Goal: Information Seeking & Learning: Find specific page/section

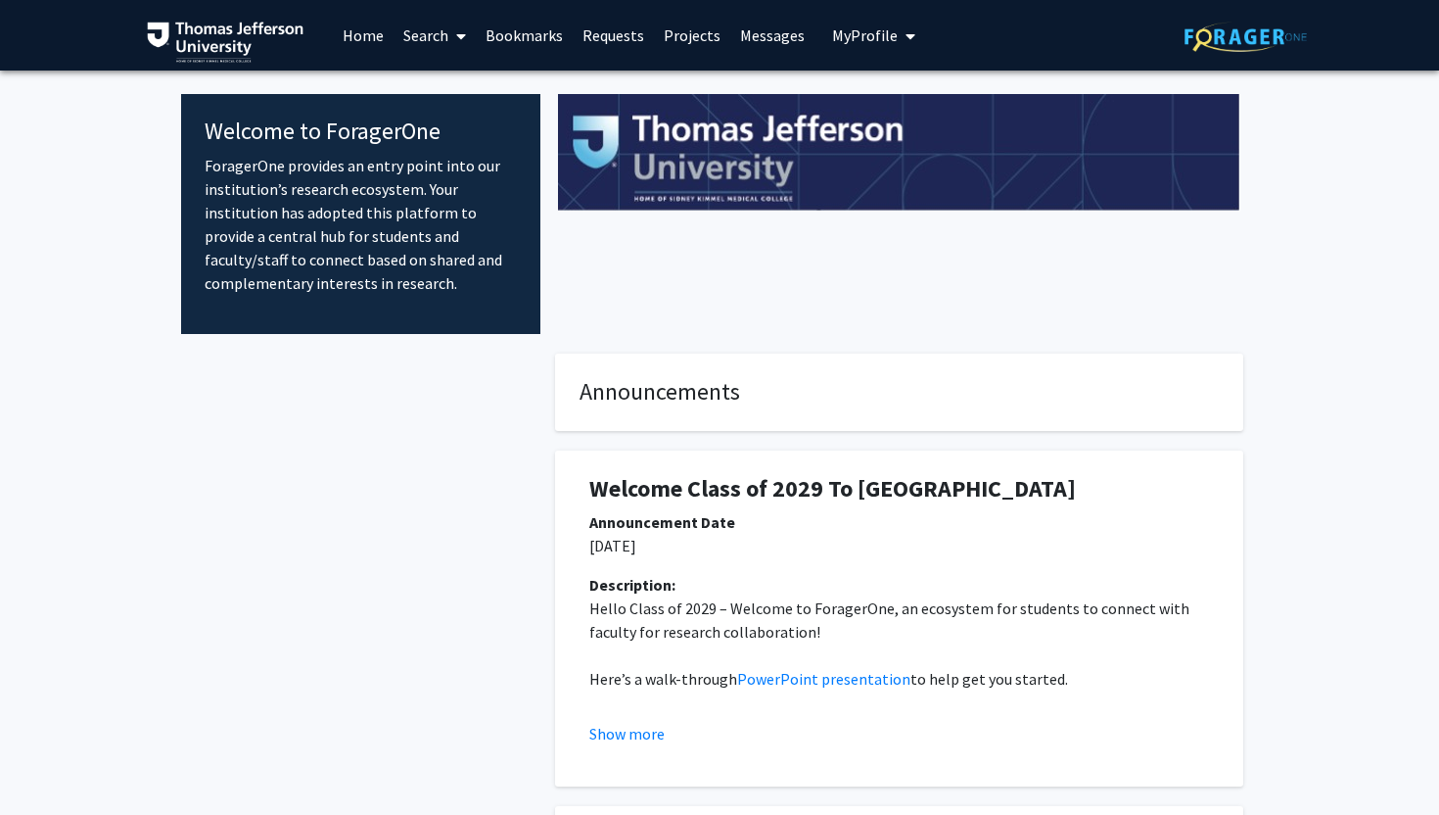
click at [444, 47] on link "Search" at bounding box center [435, 35] width 82 height 69
click at [440, 81] on span "Faculty/Staff" at bounding box center [466, 90] width 144 height 39
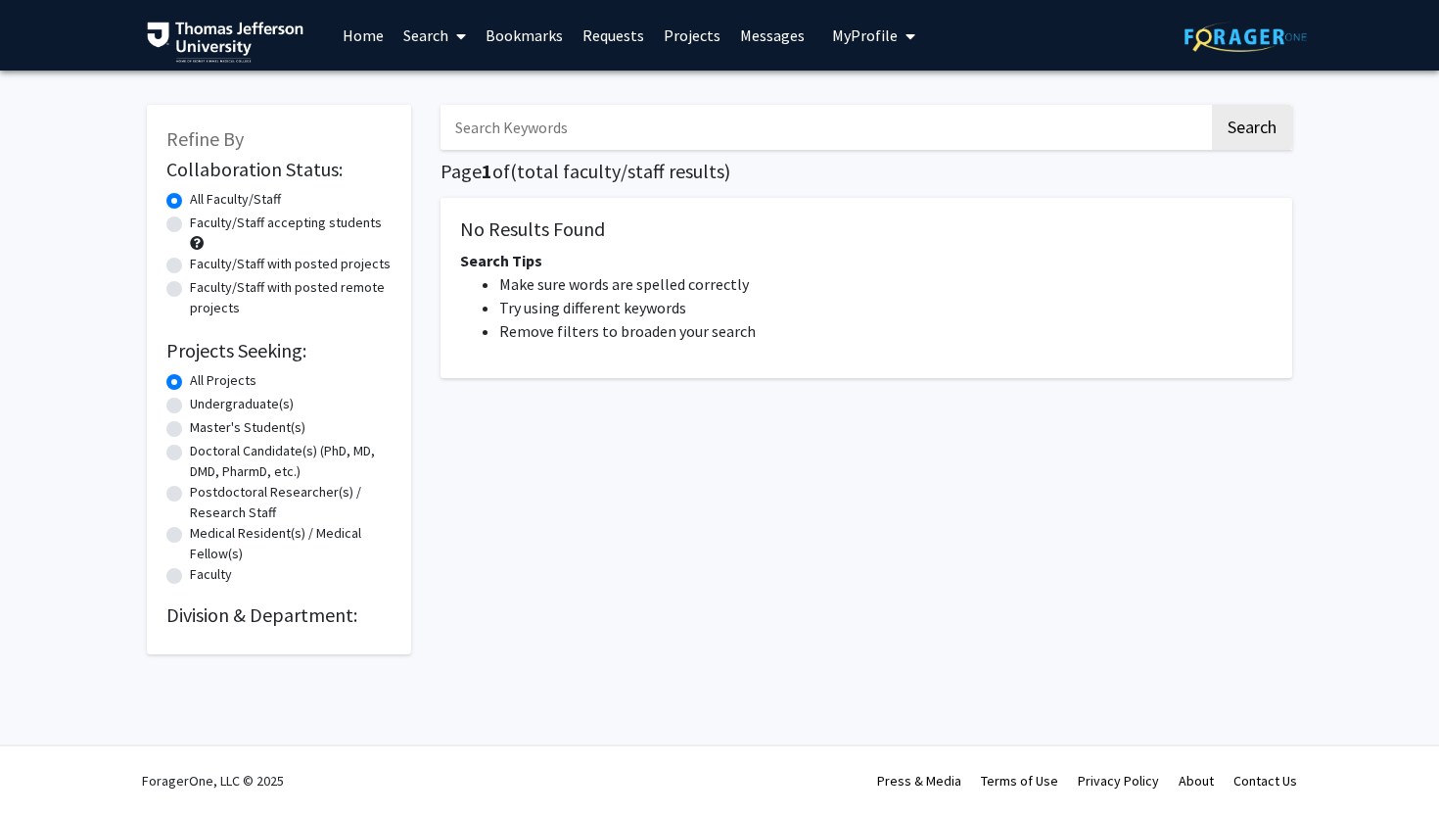
click at [535, 136] on input "Search Keywords" at bounding box center [825, 127] width 769 height 45
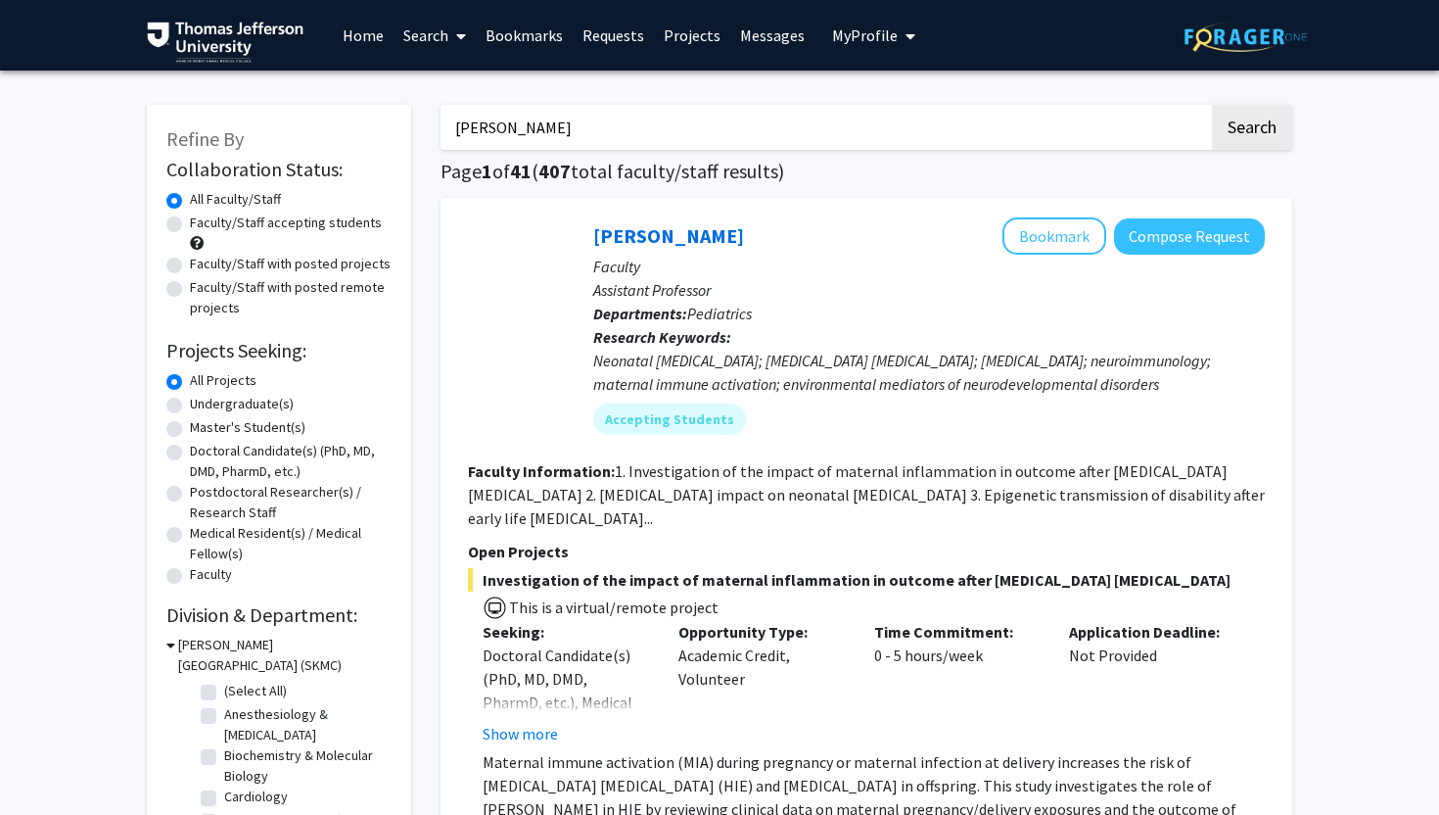
click at [1212, 105] on button "Search" at bounding box center [1252, 127] width 80 height 45
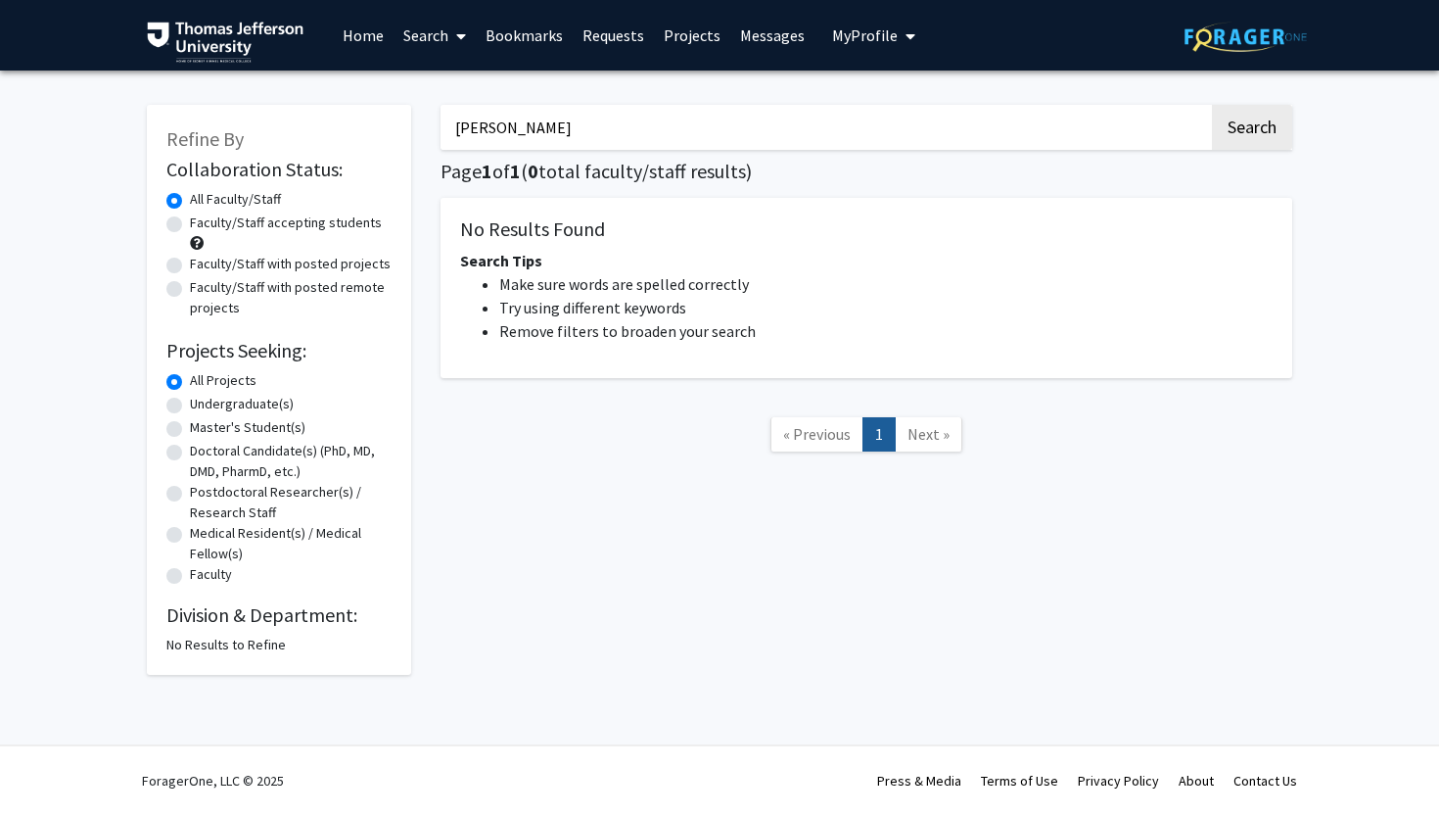
click at [530, 110] on input "wayne" at bounding box center [825, 127] width 769 height 45
click at [1212, 105] on button "Search" at bounding box center [1252, 127] width 80 height 45
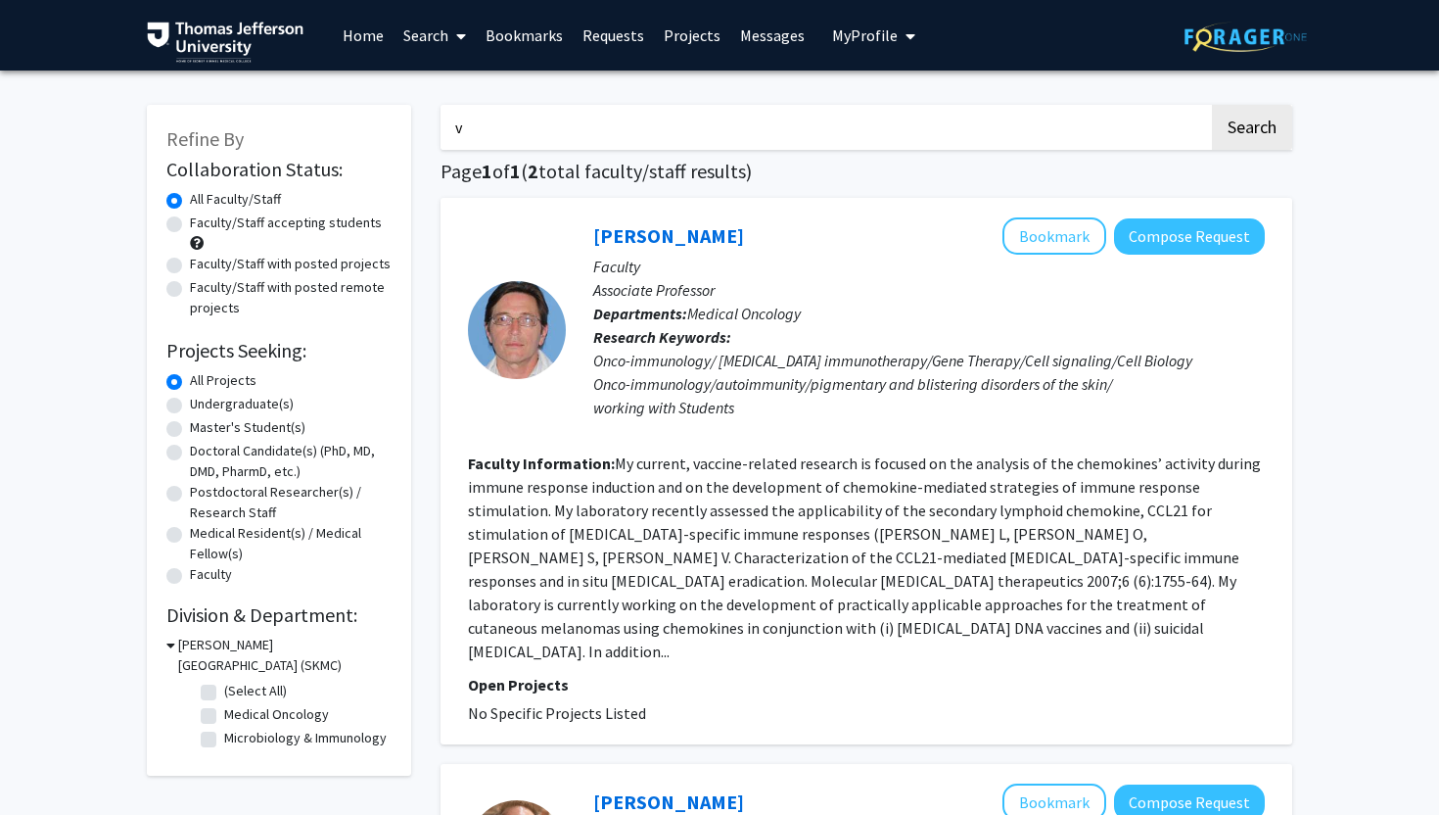
click at [530, 110] on input "v" at bounding box center [825, 127] width 769 height 45
type input "Wayne Bond Lau"
click at [1212, 105] on button "Search" at bounding box center [1252, 127] width 80 height 45
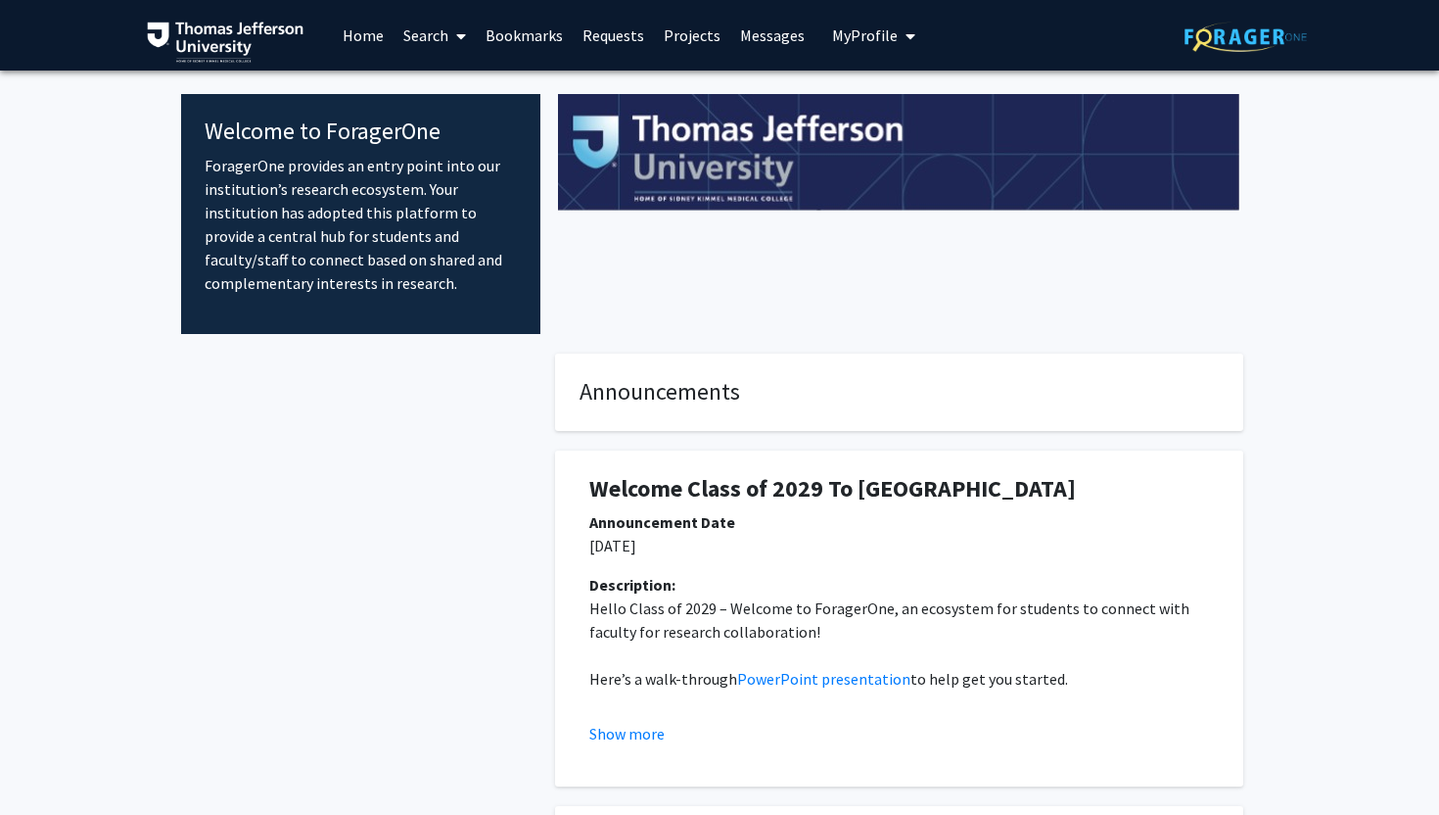
click at [435, 44] on link "Search" at bounding box center [435, 35] width 82 height 69
click at [441, 88] on span "Faculty/Staff" at bounding box center [466, 90] width 144 height 39
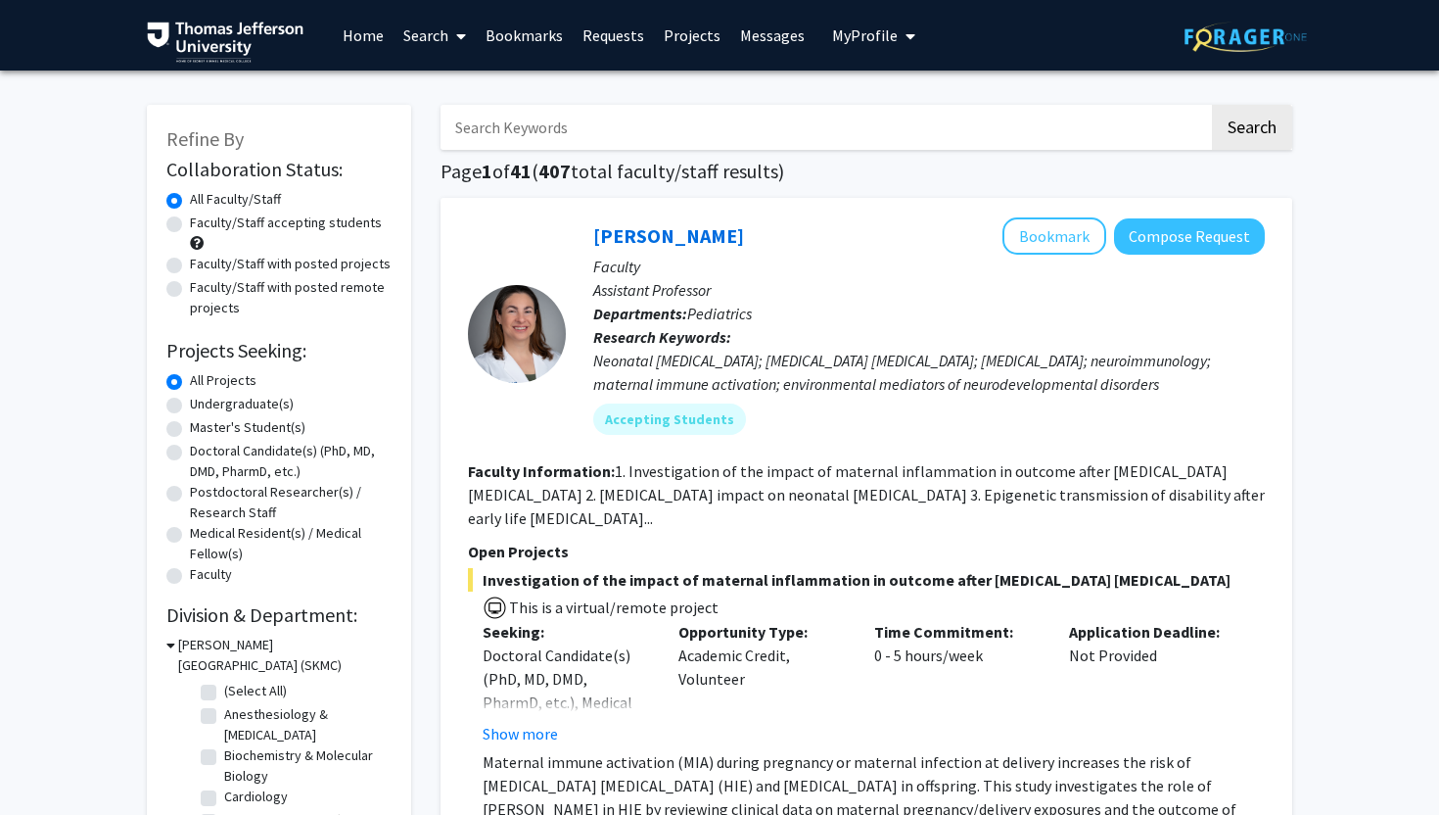
click at [604, 146] on input "Search Keywords" at bounding box center [825, 127] width 769 height 45
click at [1212, 105] on button "Search" at bounding box center [1252, 127] width 80 height 45
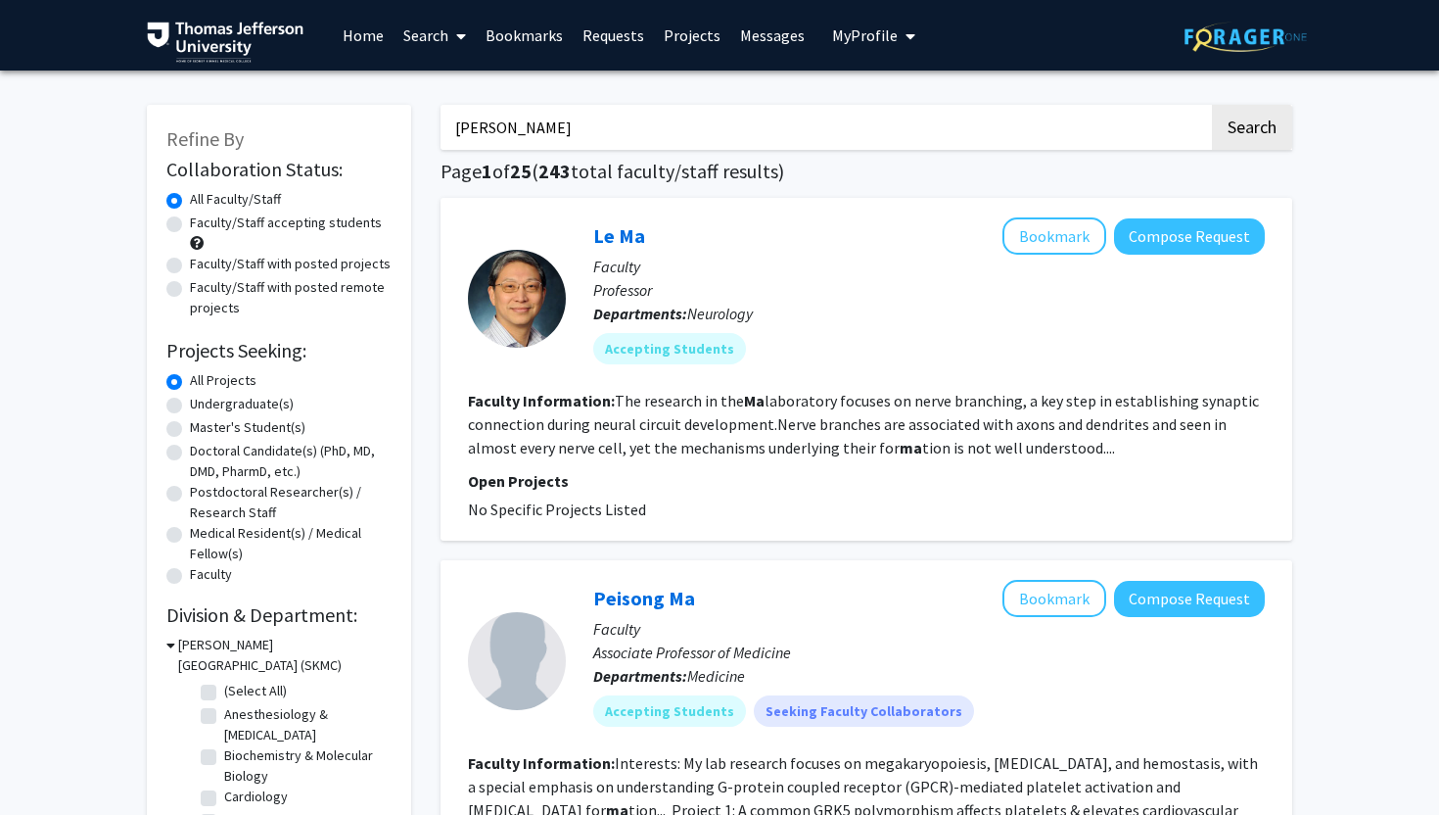
click at [820, 114] on input "[PERSON_NAME]" at bounding box center [825, 127] width 769 height 45
paste input "[PERSON_NAME]"
click at [1212, 105] on button "Search" at bounding box center [1252, 127] width 80 height 45
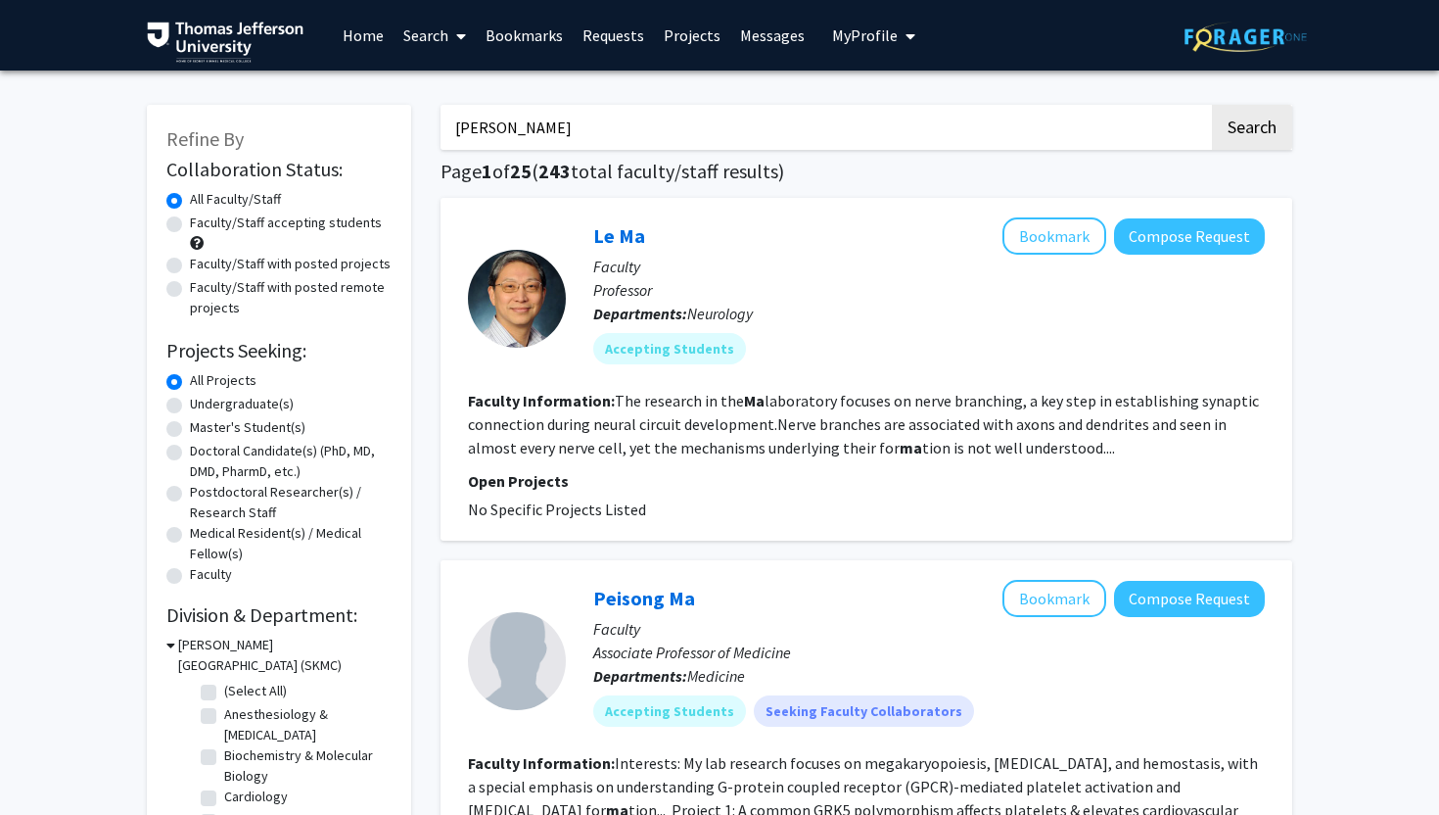
click at [581, 124] on input "[PERSON_NAME]" at bounding box center [825, 127] width 769 height 45
type input "emergency"
click at [1212, 105] on button "Search" at bounding box center [1252, 127] width 80 height 45
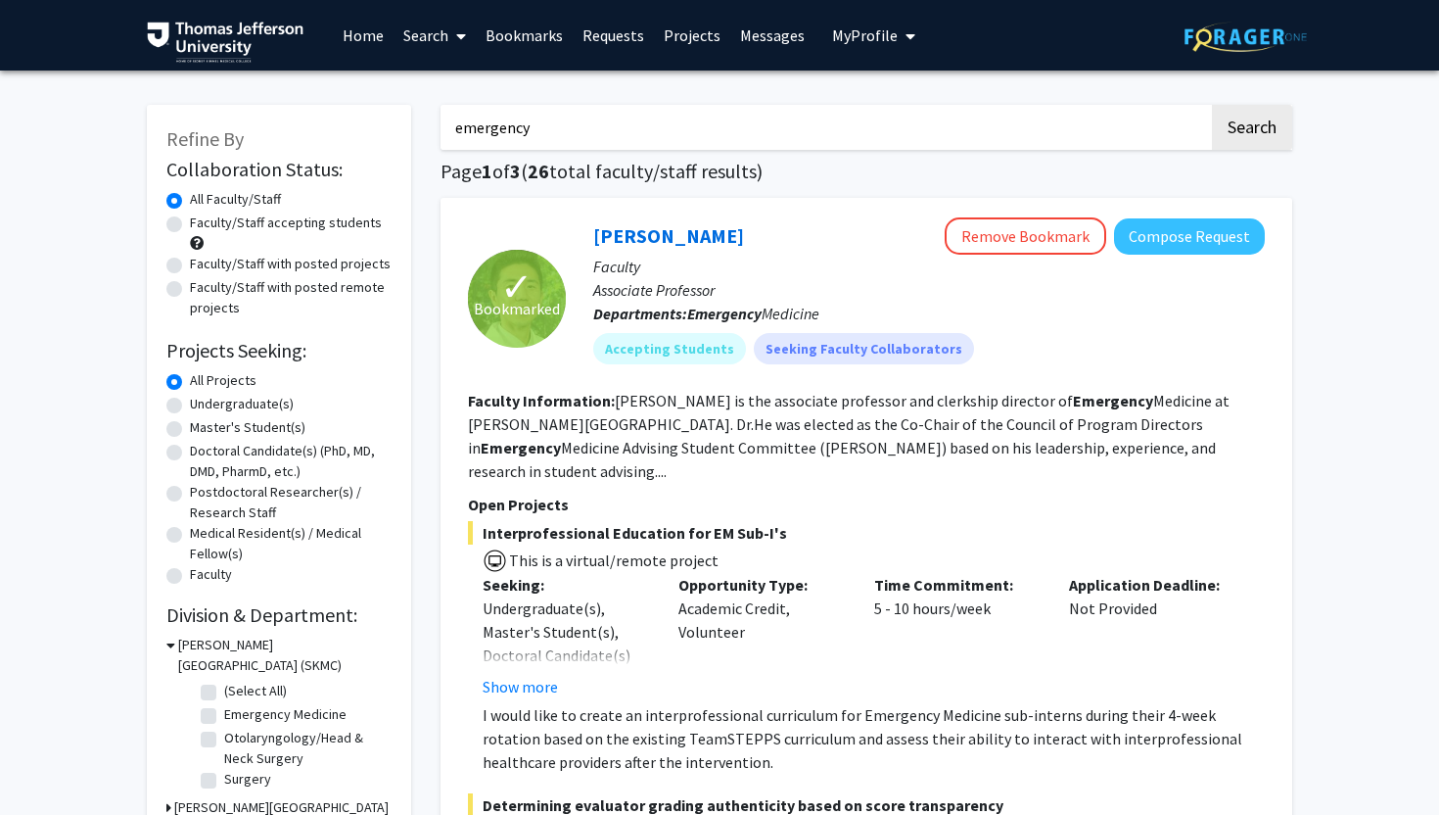
click at [581, 124] on input "emergency" at bounding box center [825, 127] width 769 height 45
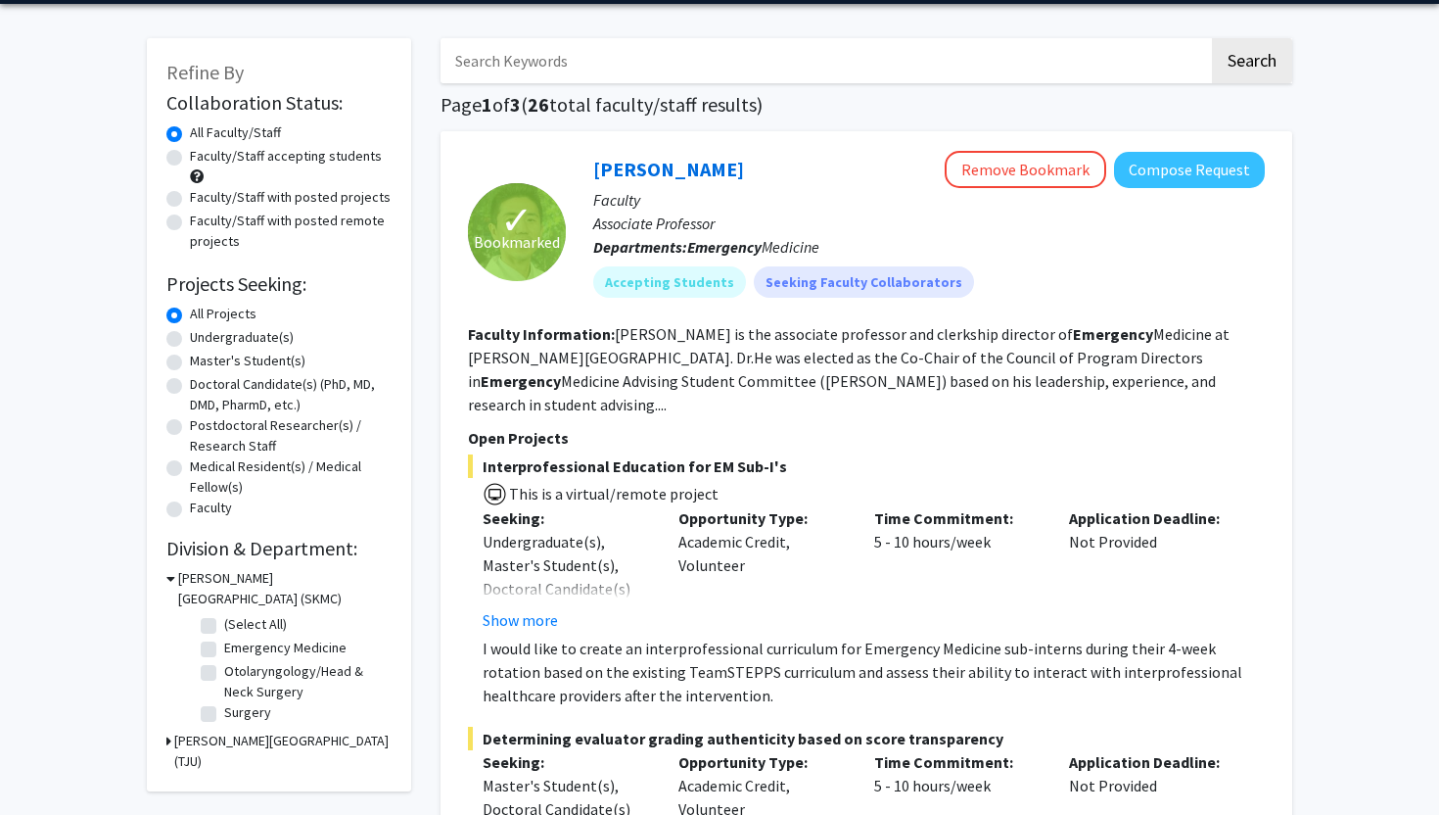
scroll to position [328, 0]
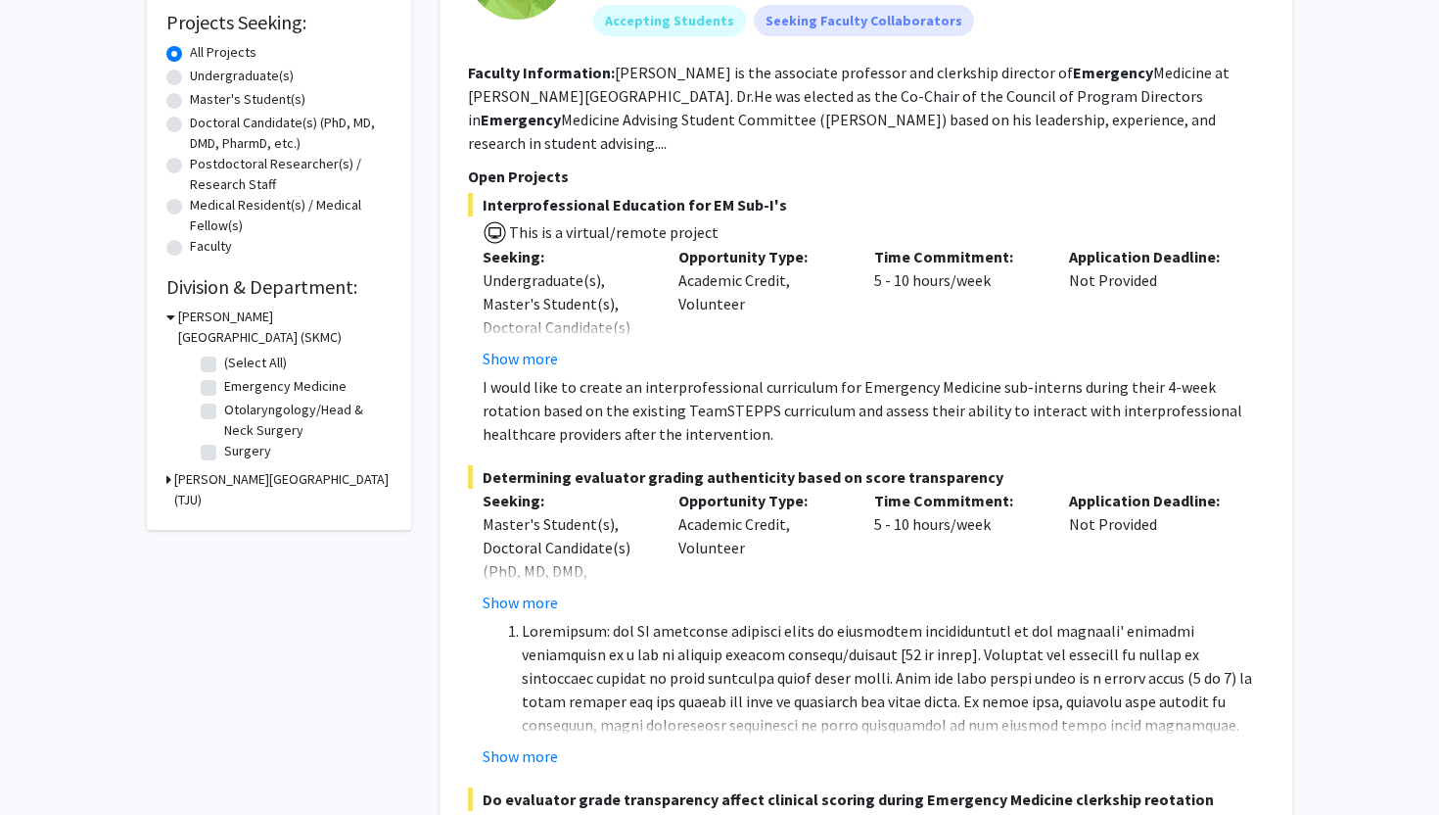
click at [224, 382] on label "Emergency Medicine" at bounding box center [285, 386] width 122 height 21
click at [224, 382] on input "Emergency Medicine" at bounding box center [230, 382] width 13 height 13
checkbox input "true"
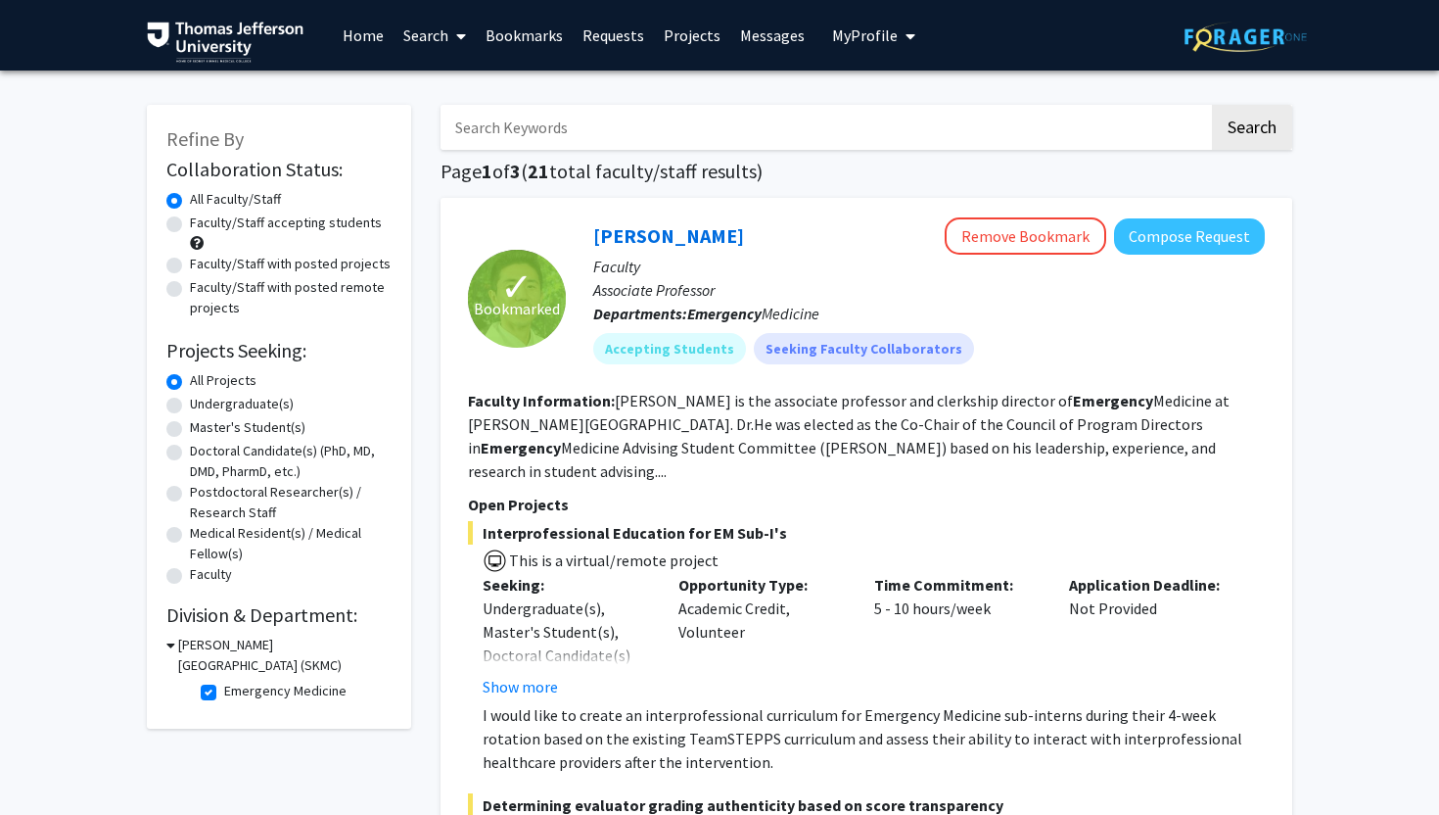
click at [173, 647] on icon at bounding box center [170, 645] width 9 height 21
click at [172, 646] on div "[PERSON_NAME][GEOGRAPHIC_DATA] (SKMC)" at bounding box center [278, 655] width 225 height 41
click at [167, 644] on icon at bounding box center [168, 645] width 5 height 21
click at [190, 451] on label "Doctoral Candidate(s) (PhD, MD, DMD, PharmD, etc.)" at bounding box center [291, 461] width 202 height 41
click at [190, 451] on input "Doctoral Candidate(s) (PhD, MD, DMD, PharmD, etc.)" at bounding box center [196, 447] width 13 height 13
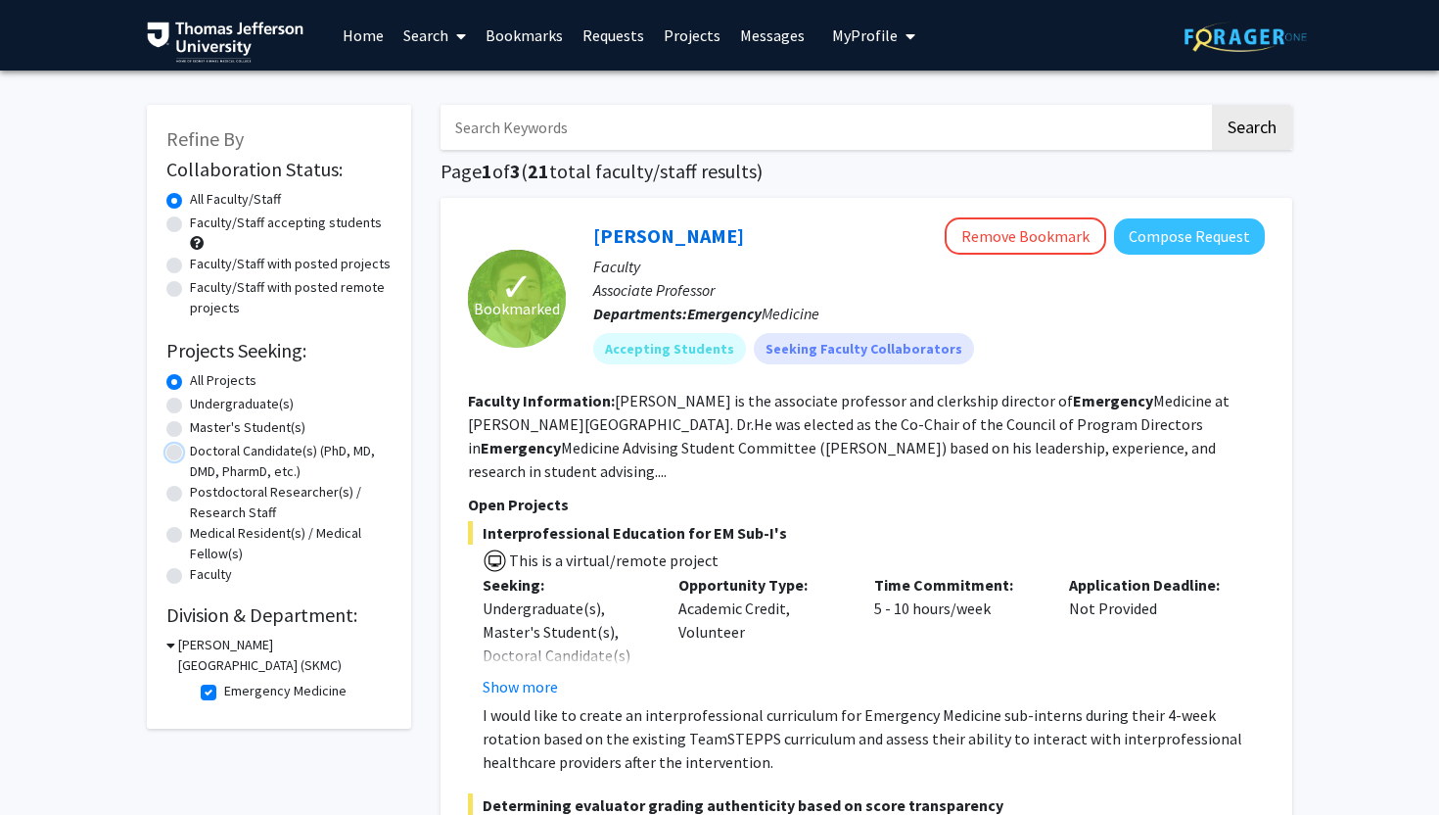
radio input "true"
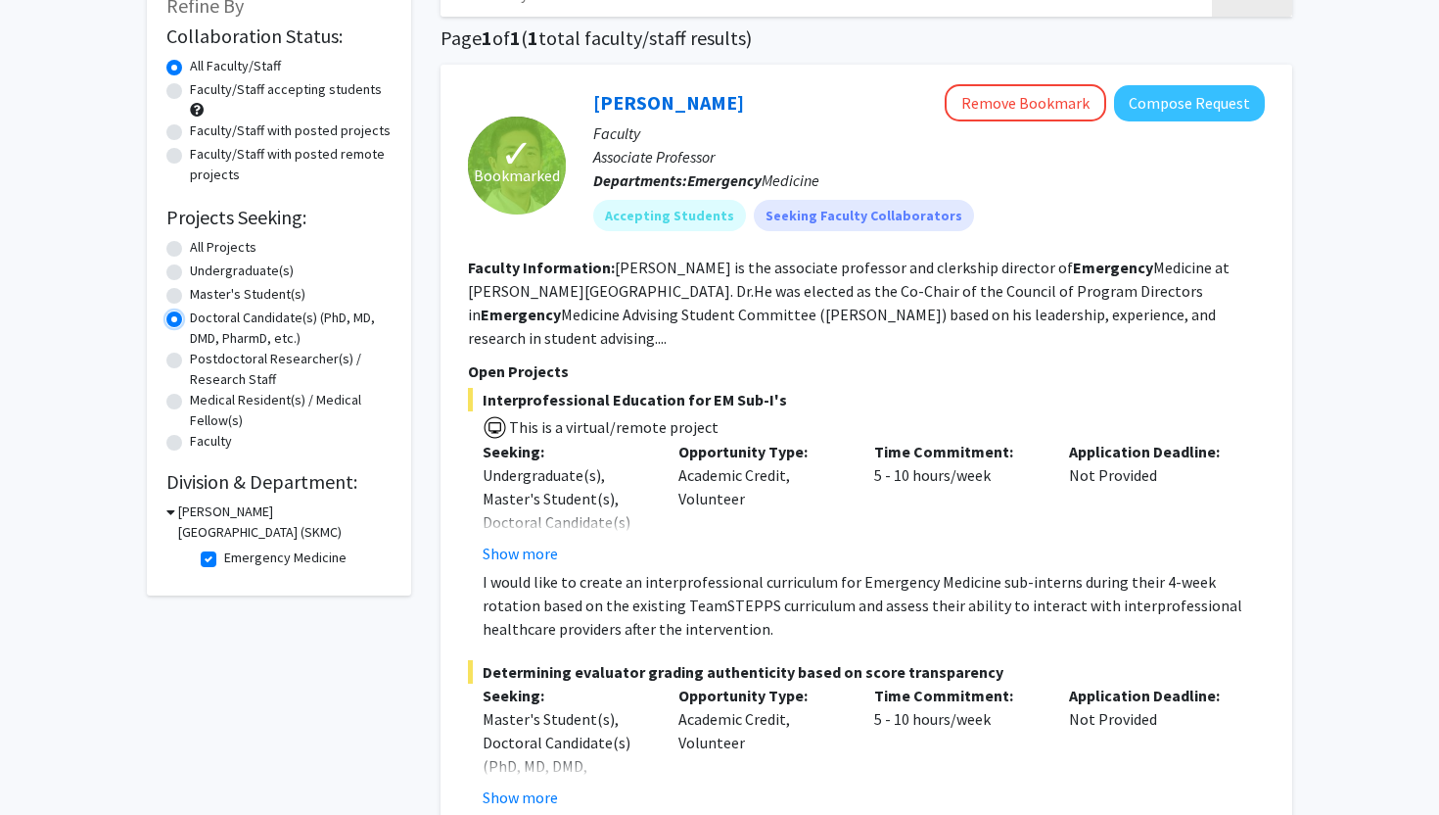
scroll to position [134, 0]
drag, startPoint x: 520, startPoint y: 381, endPoint x: 685, endPoint y: 387, distance: 165.6
click at [681, 387] on span "Interprofessional Education for EM Sub-I's" at bounding box center [866, 399] width 797 height 24
click at [685, 410] on span "This is a virtual/remote project" at bounding box center [866, 424] width 797 height 28
click at [674, 387] on span "Interprofessional Education for EM Sub-I's" at bounding box center [866, 399] width 797 height 24
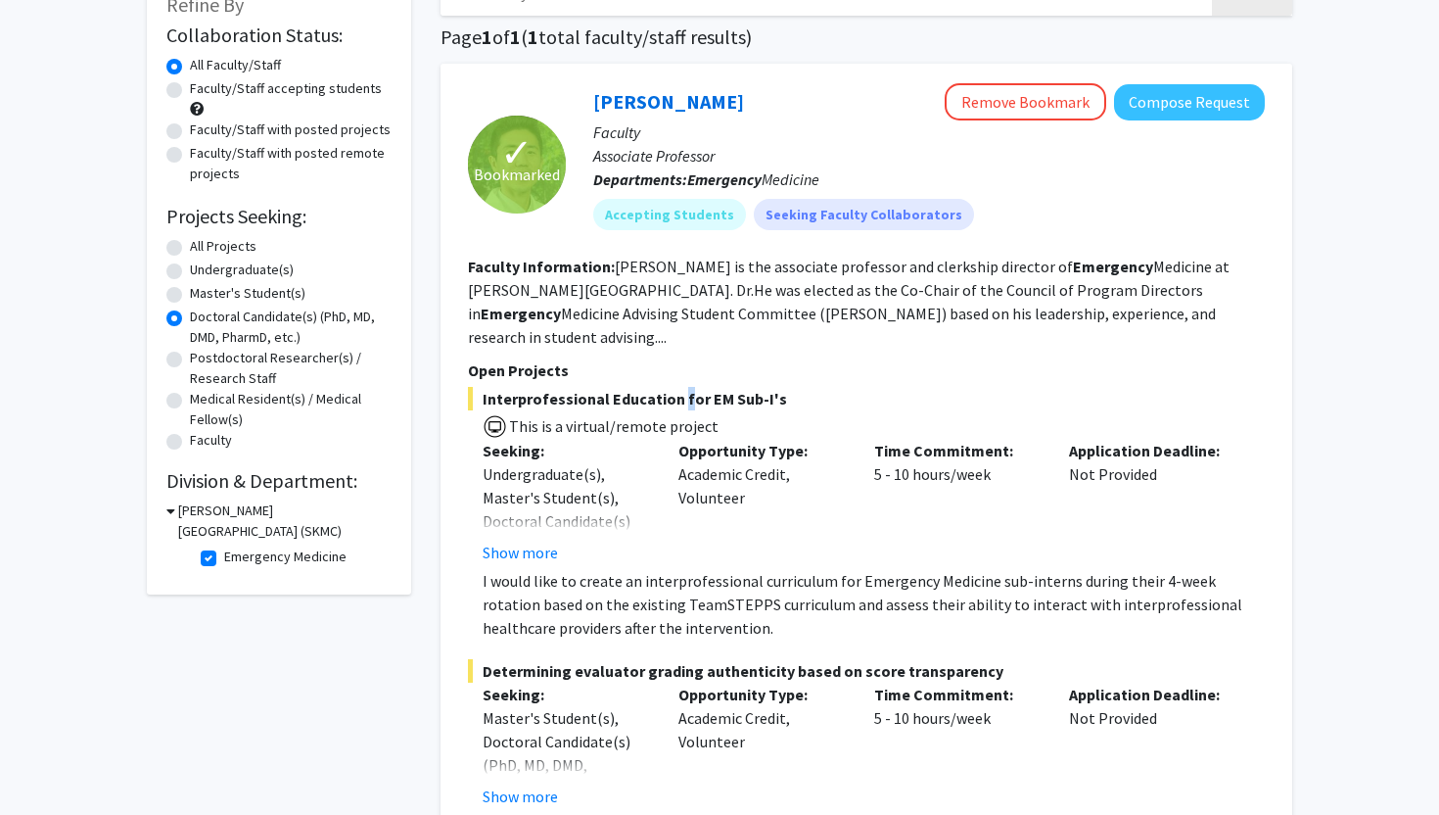
click at [674, 387] on span "Interprofessional Education for EM Sub-I's" at bounding box center [866, 399] width 797 height 24
click at [656, 387] on span "Interprofessional Education for EM Sub-I's" at bounding box center [866, 399] width 797 height 24
click at [524, 585] on p "I would like to create an interprofessional curriculum for Emergency Medicine s…" at bounding box center [874, 604] width 782 height 71
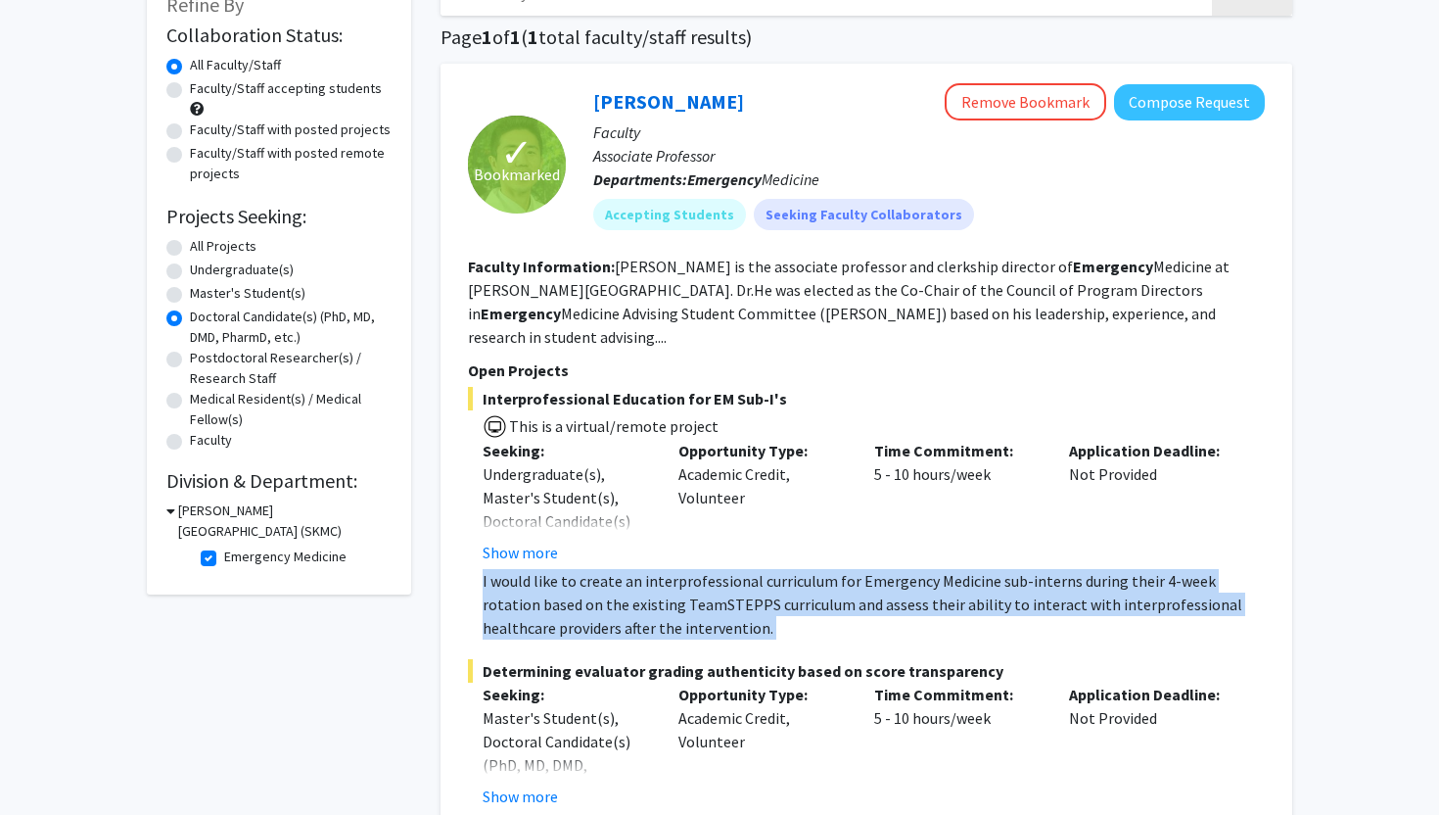
click at [524, 585] on p "I would like to create an interprofessional curriculum for Emergency Medicine s…" at bounding box center [874, 604] width 782 height 71
click at [554, 582] on p "I would like to create an interprofessional curriculum for Emergency Medicine s…" at bounding box center [874, 604] width 782 height 71
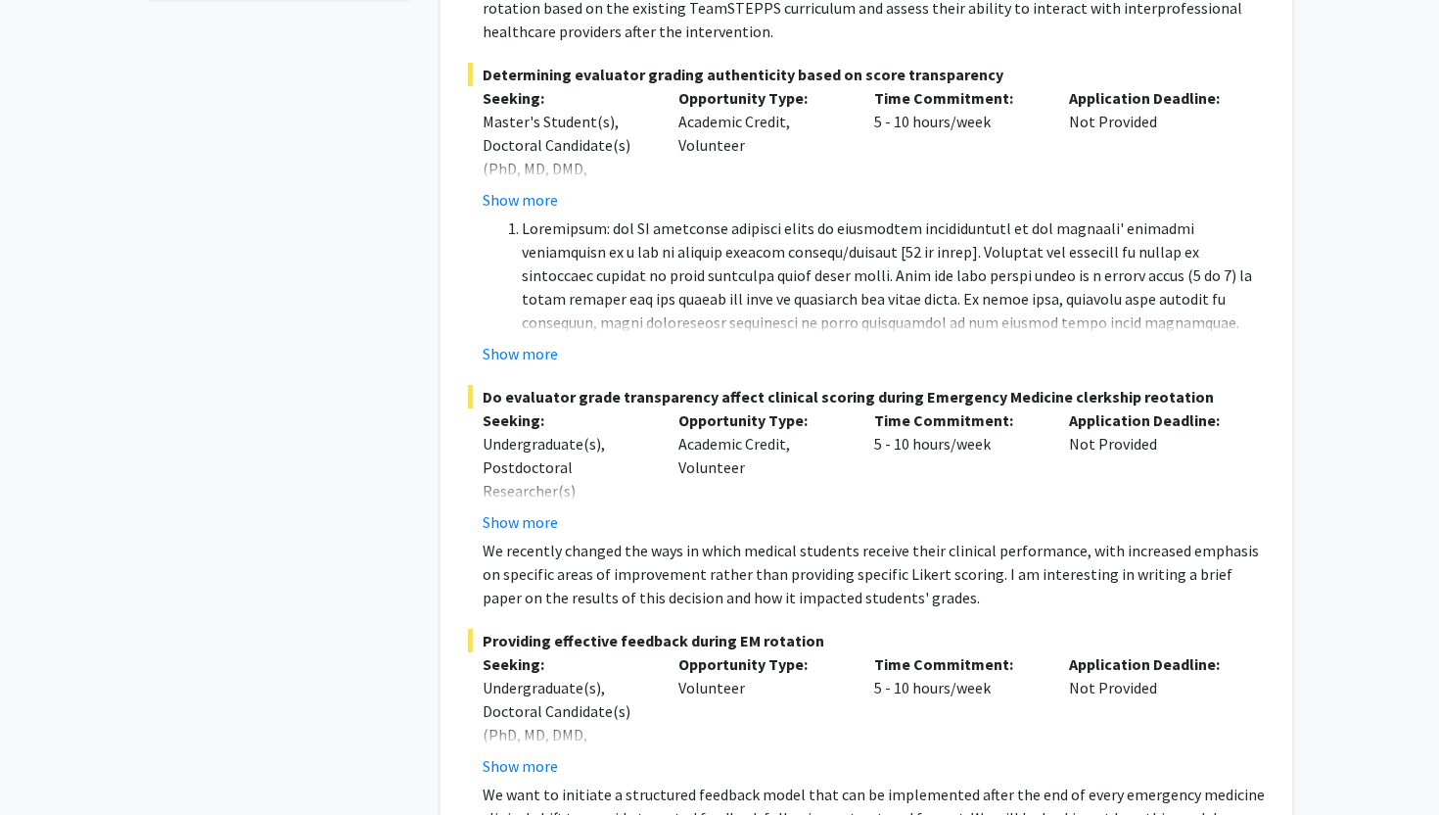
scroll to position [832, 0]
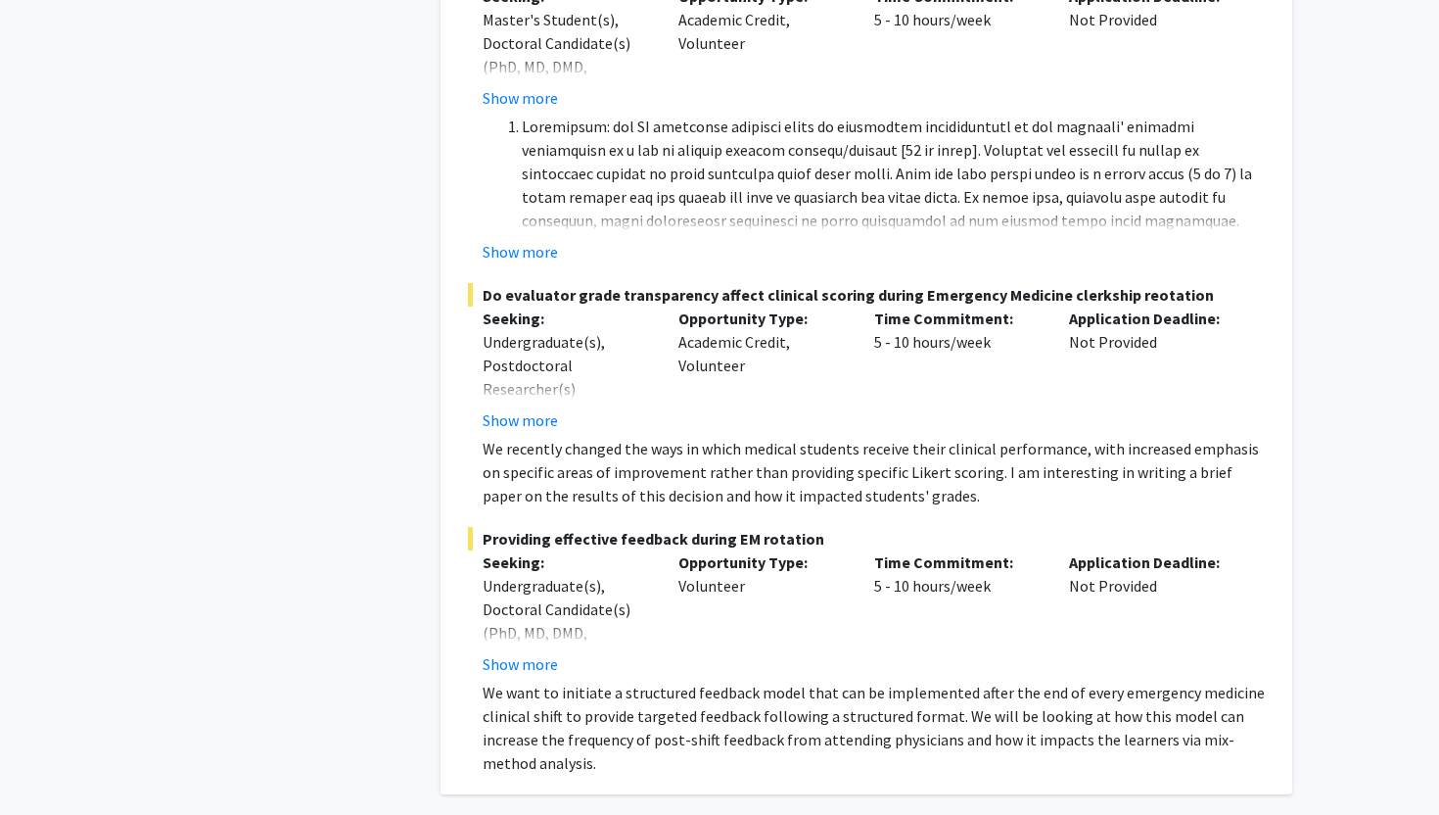
drag, startPoint x: 545, startPoint y: 515, endPoint x: 738, endPoint y: 522, distance: 193.0
click at [736, 527] on span "Providing effective feedback during EM rotation" at bounding box center [866, 539] width 797 height 24
click at [738, 527] on span "Providing effective feedback during EM rotation" at bounding box center [866, 539] width 797 height 24
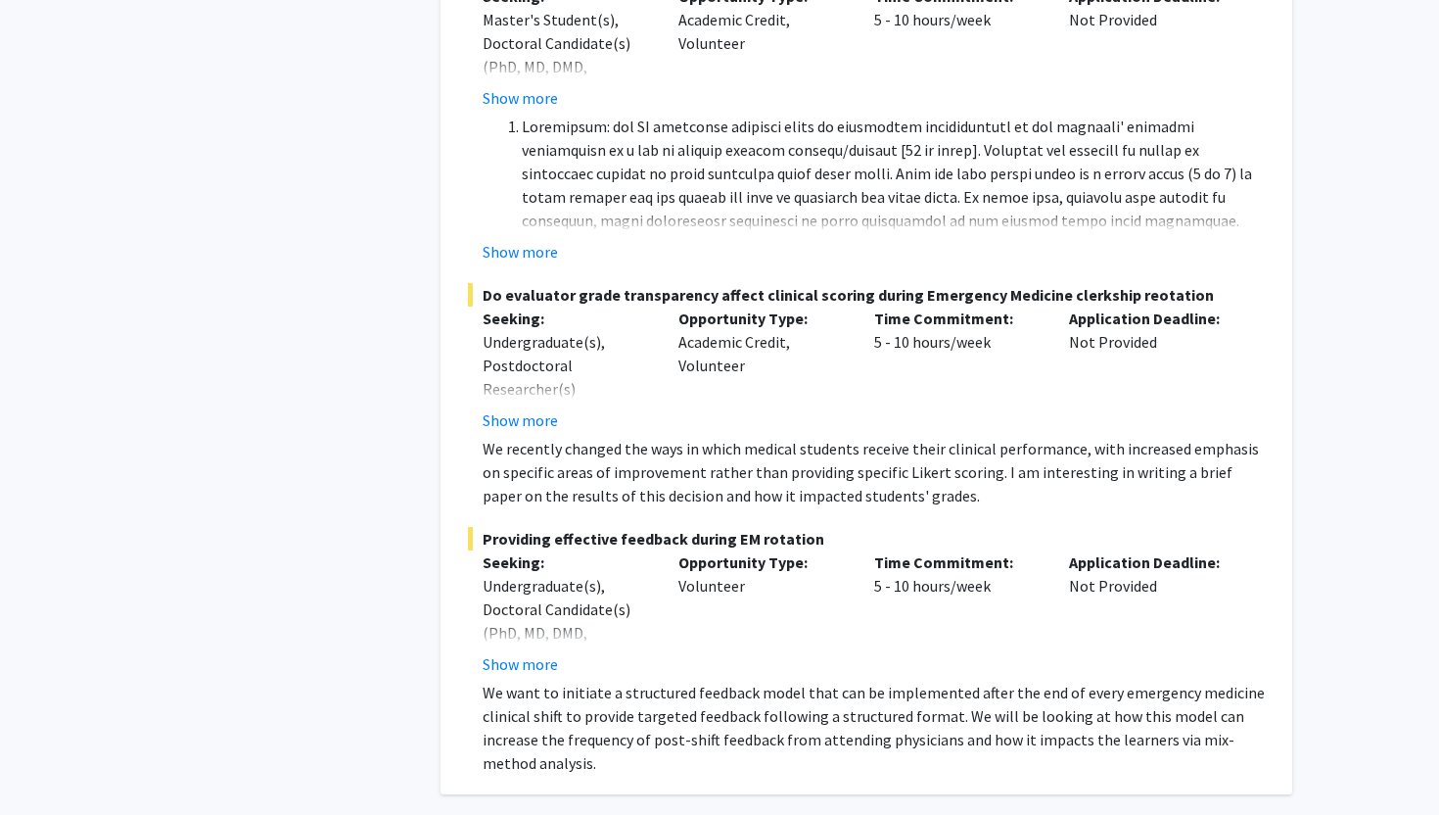
click at [694, 527] on span "Providing effective feedback during EM rotation" at bounding box center [866, 539] width 797 height 24
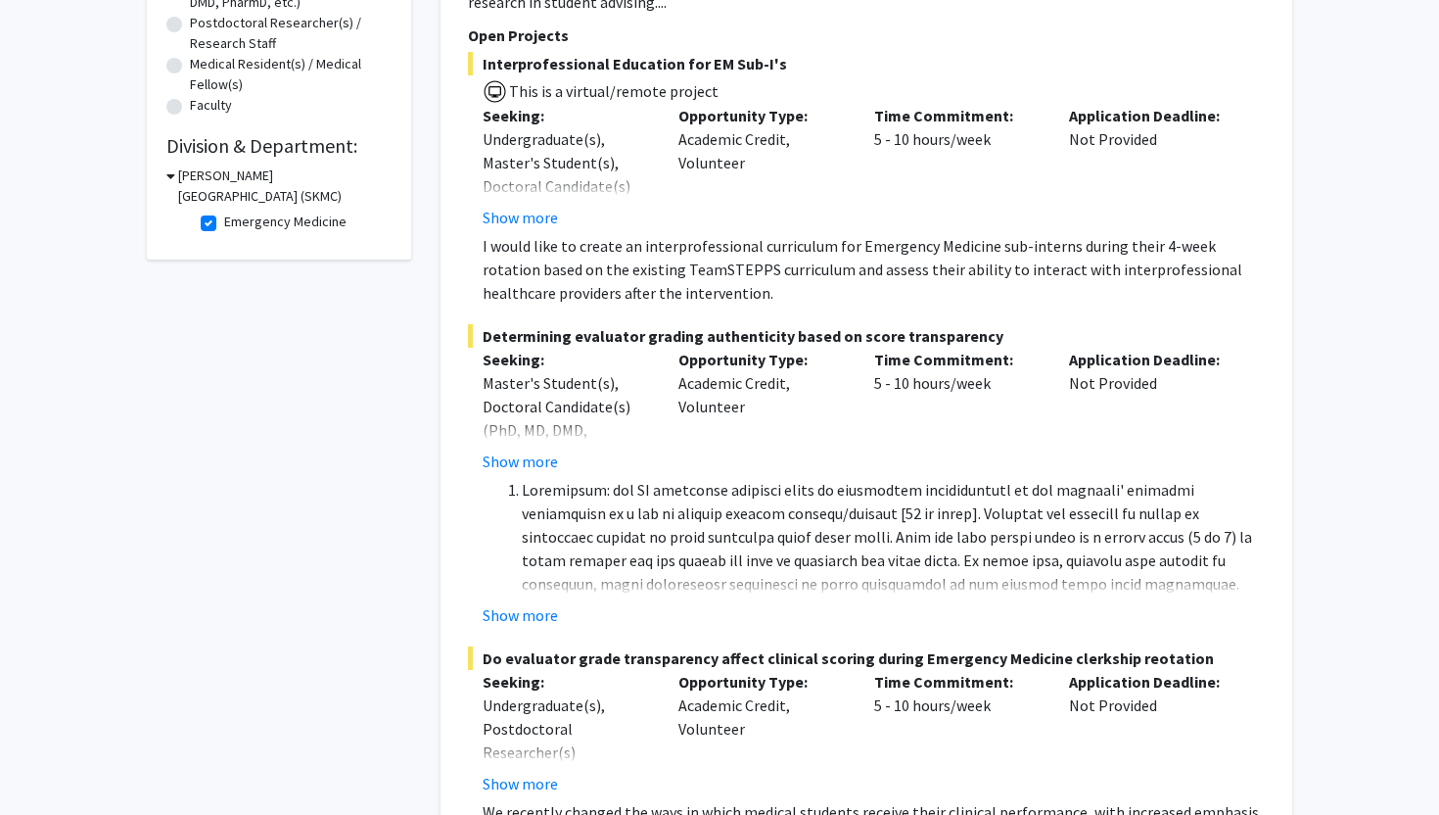
scroll to position [0, 0]
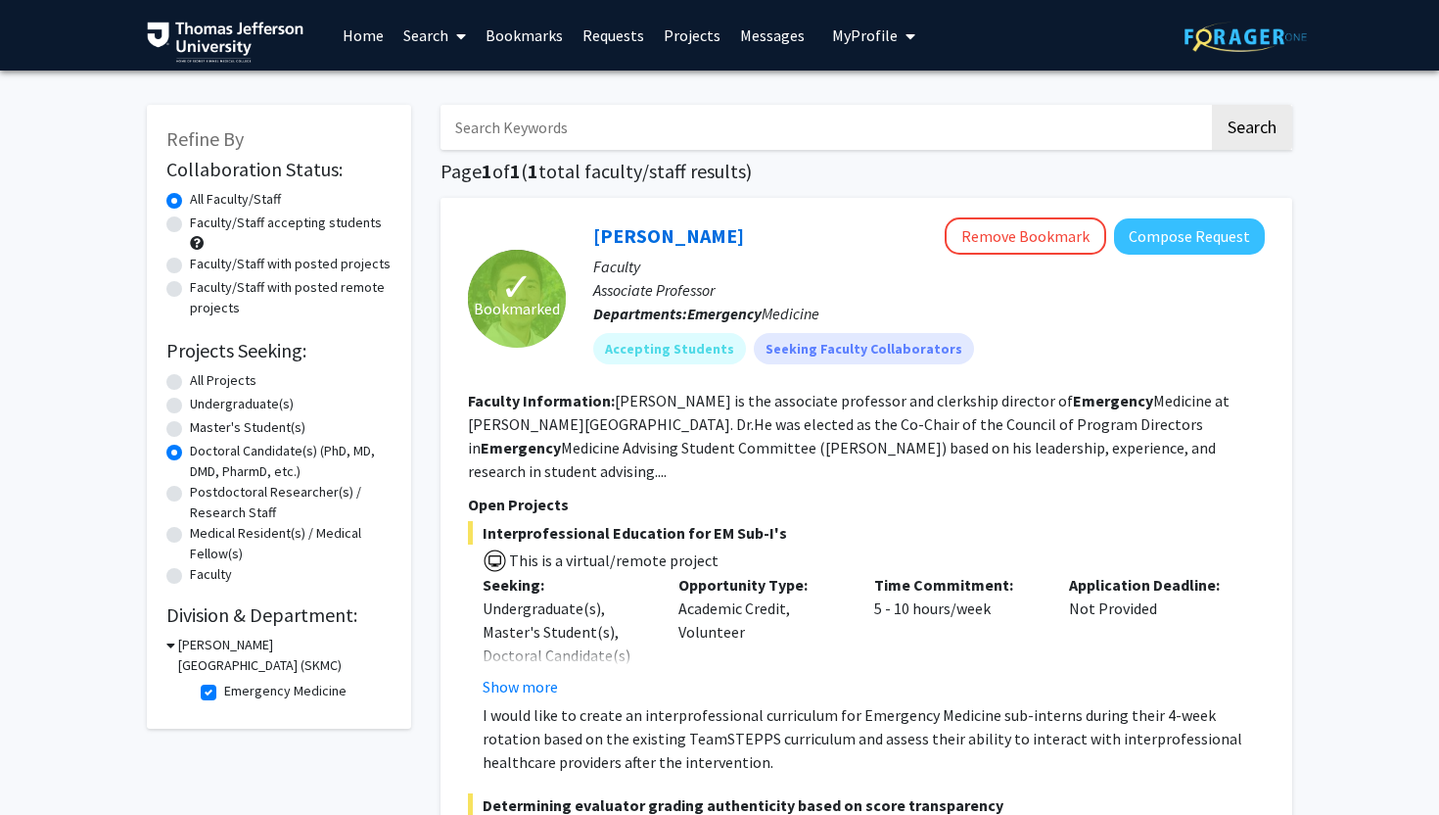
click at [224, 694] on label "Emergency Medicine" at bounding box center [285, 691] width 122 height 21
click at [224, 693] on input "Emergency Medicine" at bounding box center [230, 687] width 13 height 13
checkbox input "false"
click at [170, 645] on icon at bounding box center [170, 645] width 9 height 21
click at [170, 645] on icon at bounding box center [168, 645] width 5 height 21
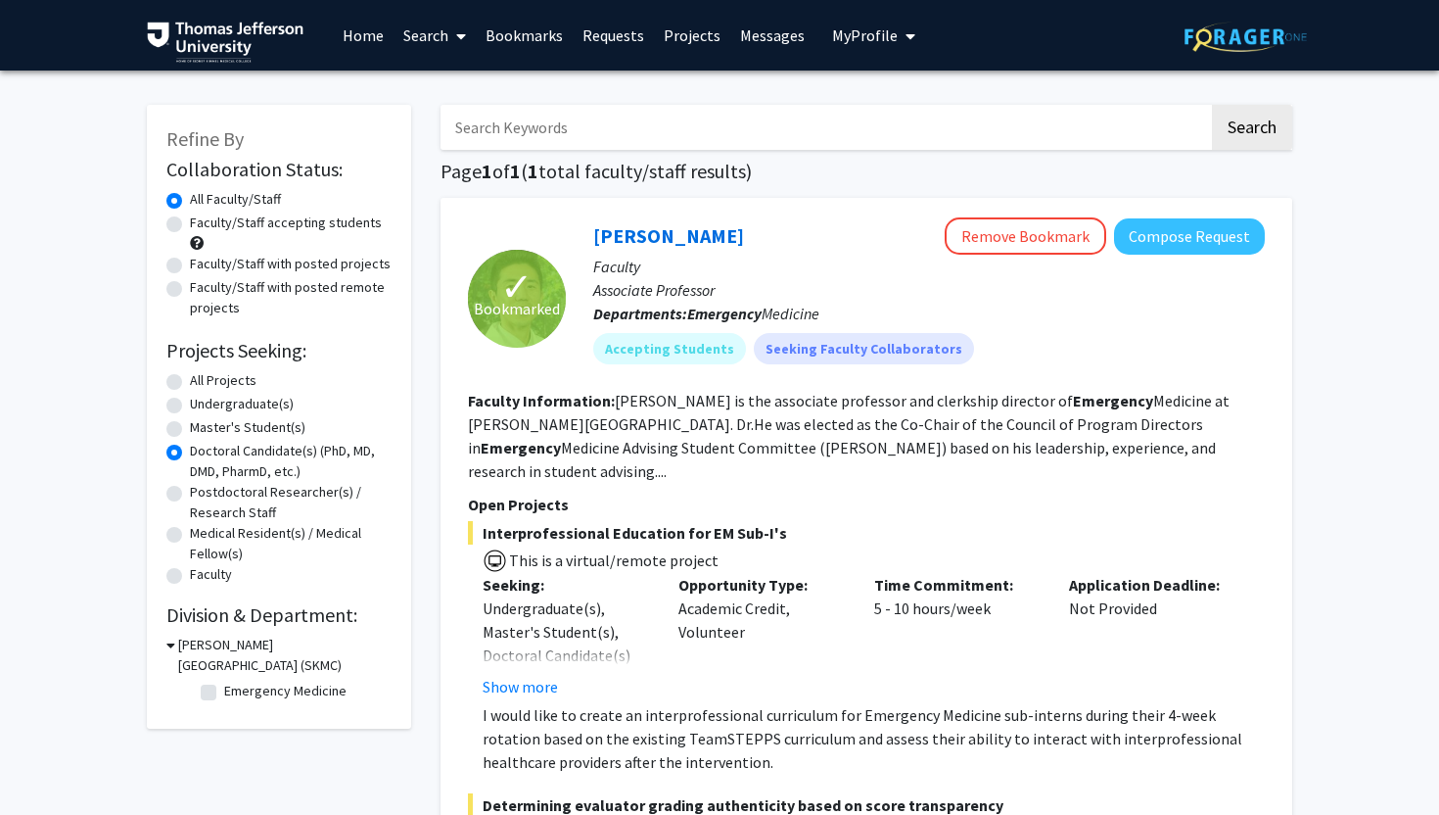
click at [419, 36] on link "Search" at bounding box center [435, 35] width 82 height 69
click at [415, 78] on span "Faculty/Staff" at bounding box center [466, 90] width 144 height 39
radio input "true"
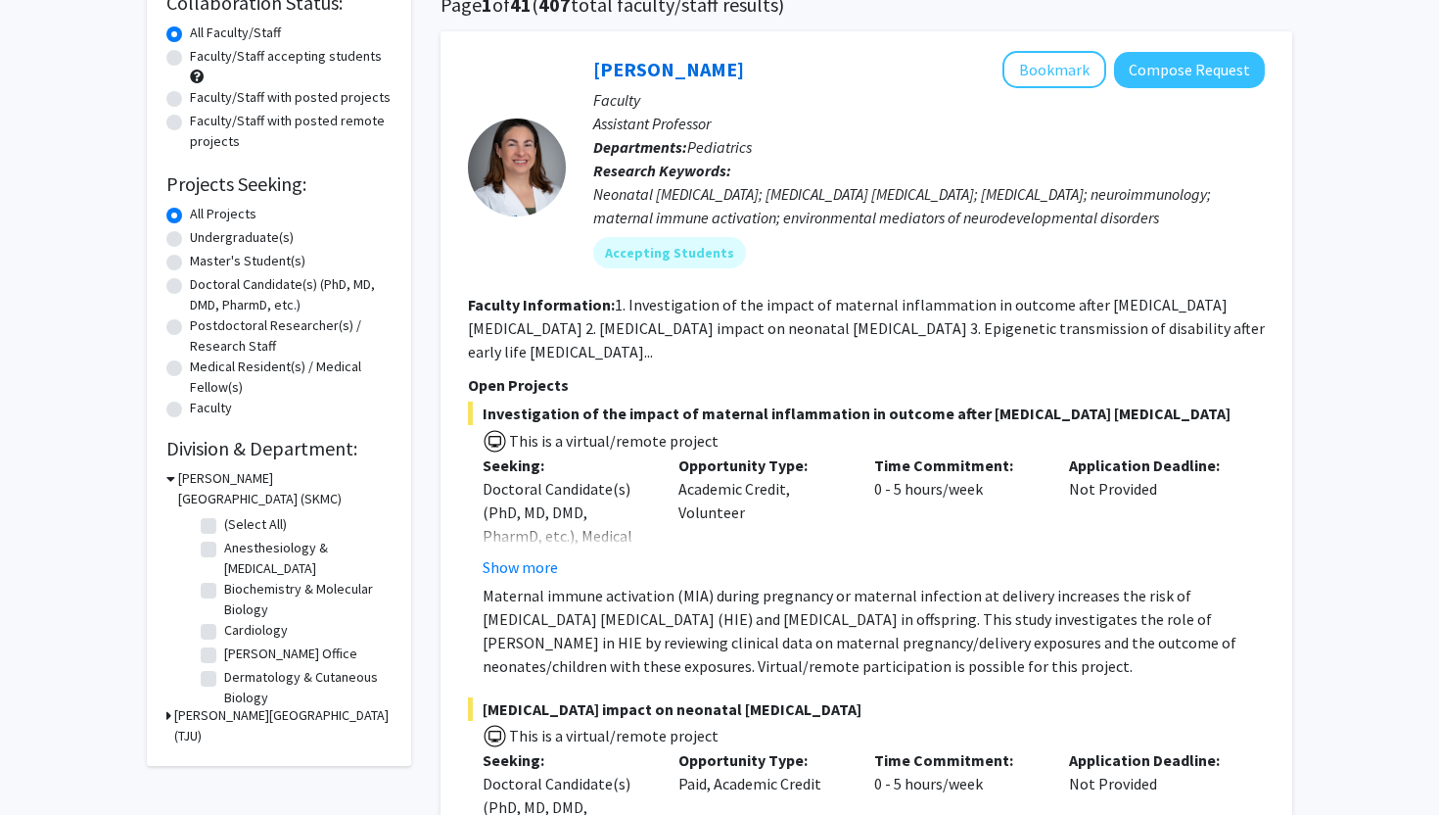
scroll to position [179, 0]
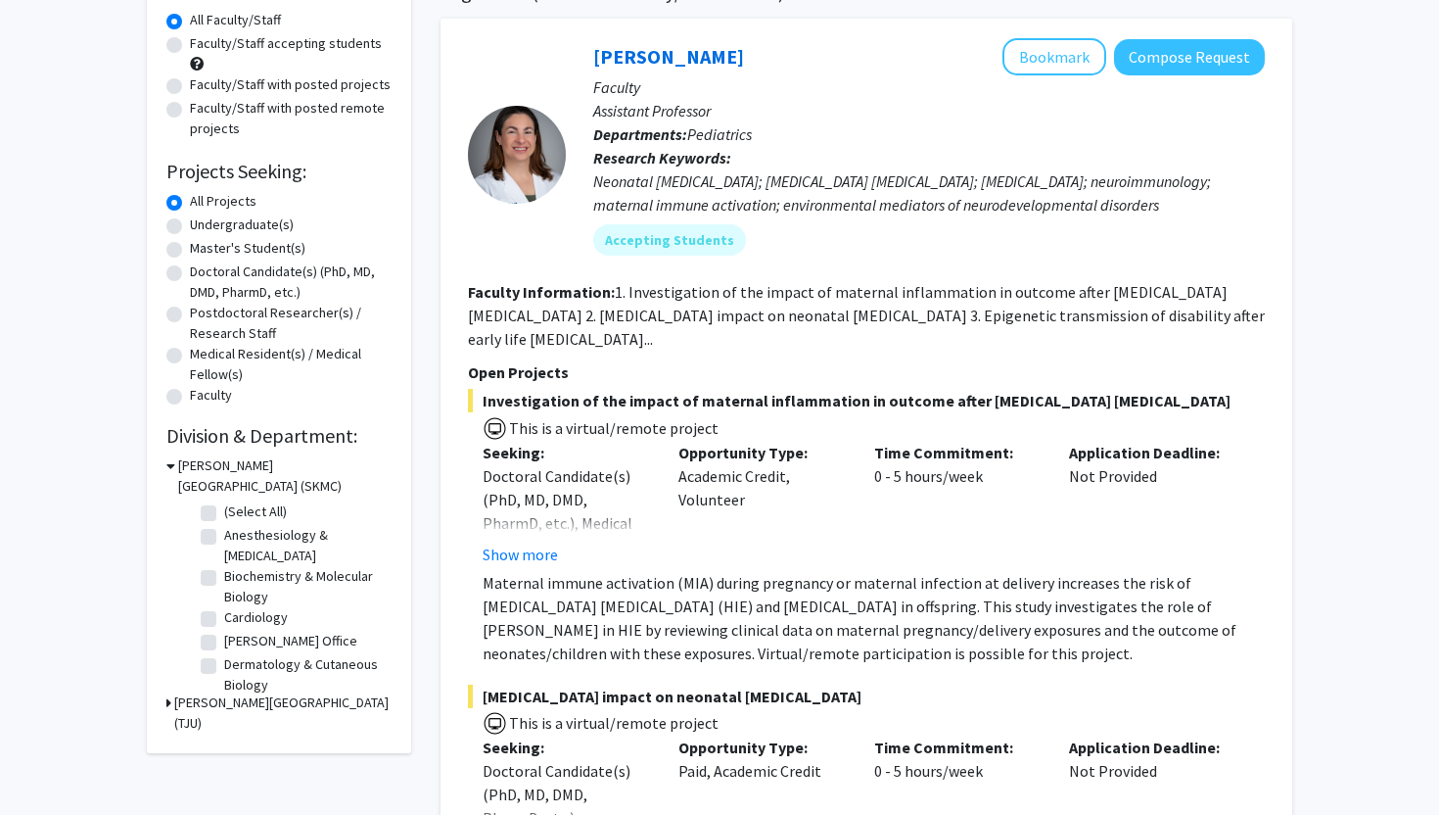
click at [164, 702] on div "Refine By Collaboration Status: Collaboration Status All Faculty/Staff Collabor…" at bounding box center [279, 339] width 264 height 827
click at [167, 703] on icon at bounding box center [168, 702] width 5 height 21
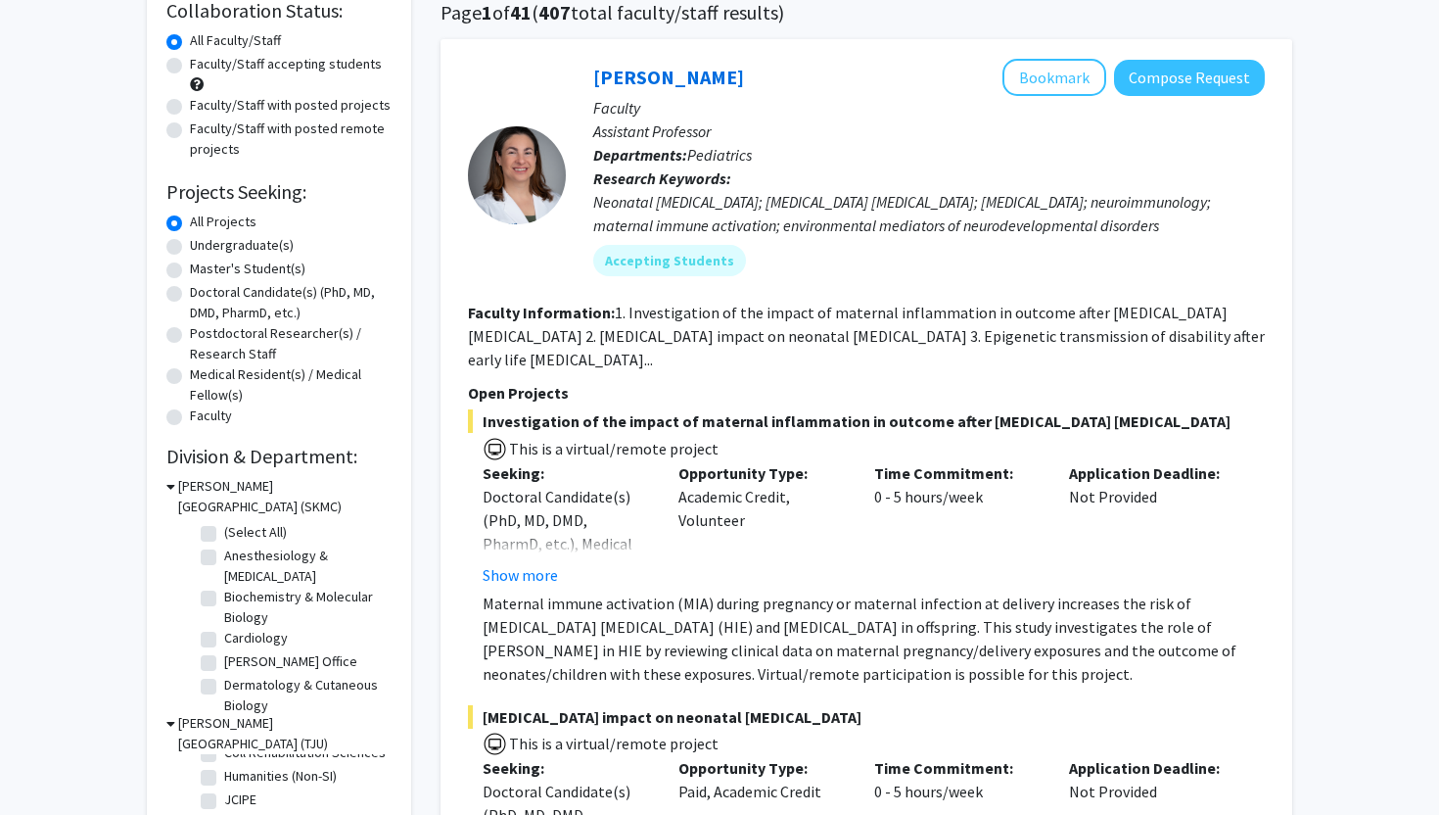
scroll to position [0, 0]
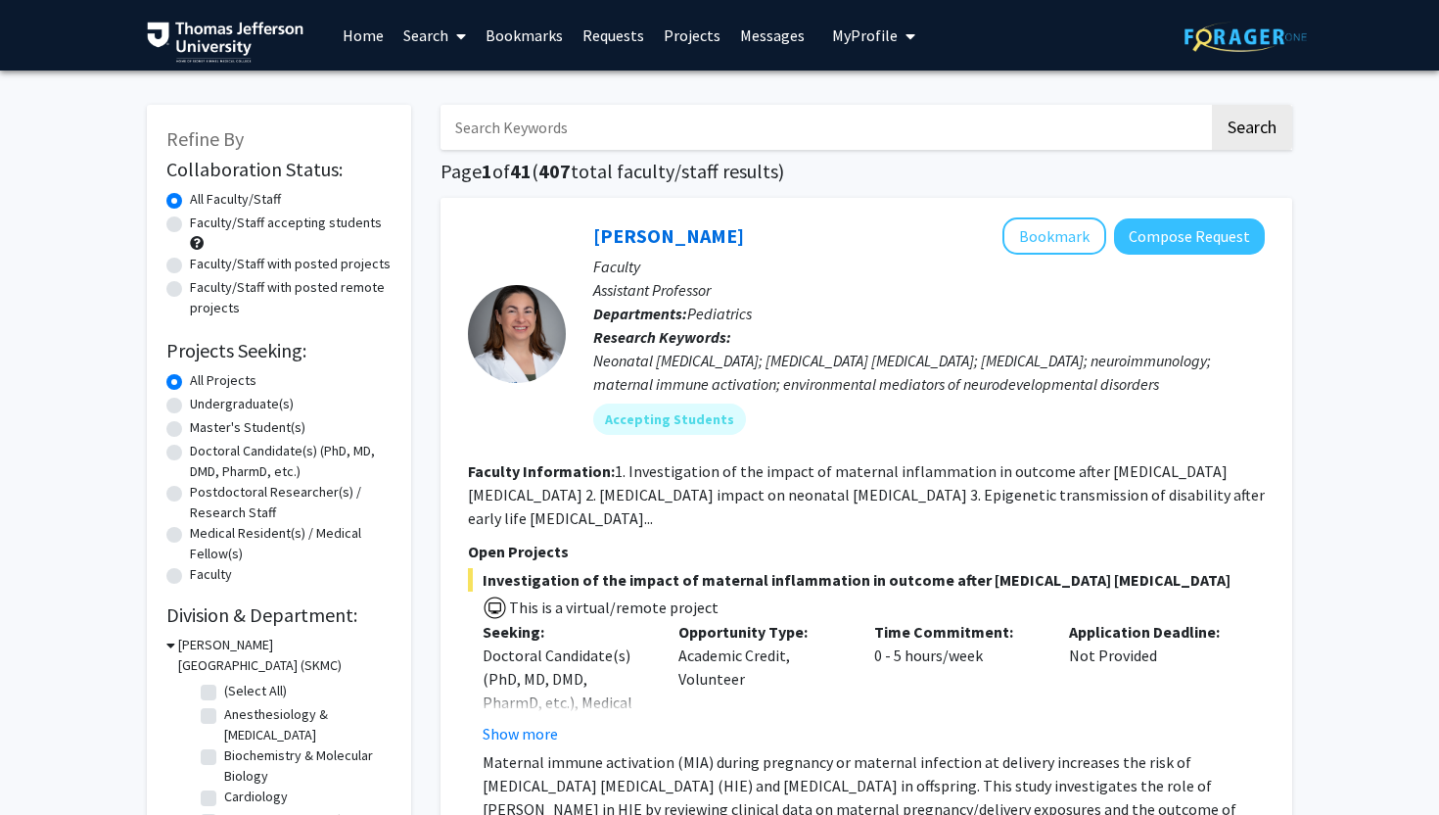
click at [594, 129] on input "Search Keywords" at bounding box center [825, 127] width 769 height 45
type input "emergency"
click at [1212, 105] on button "Search" at bounding box center [1252, 127] width 80 height 45
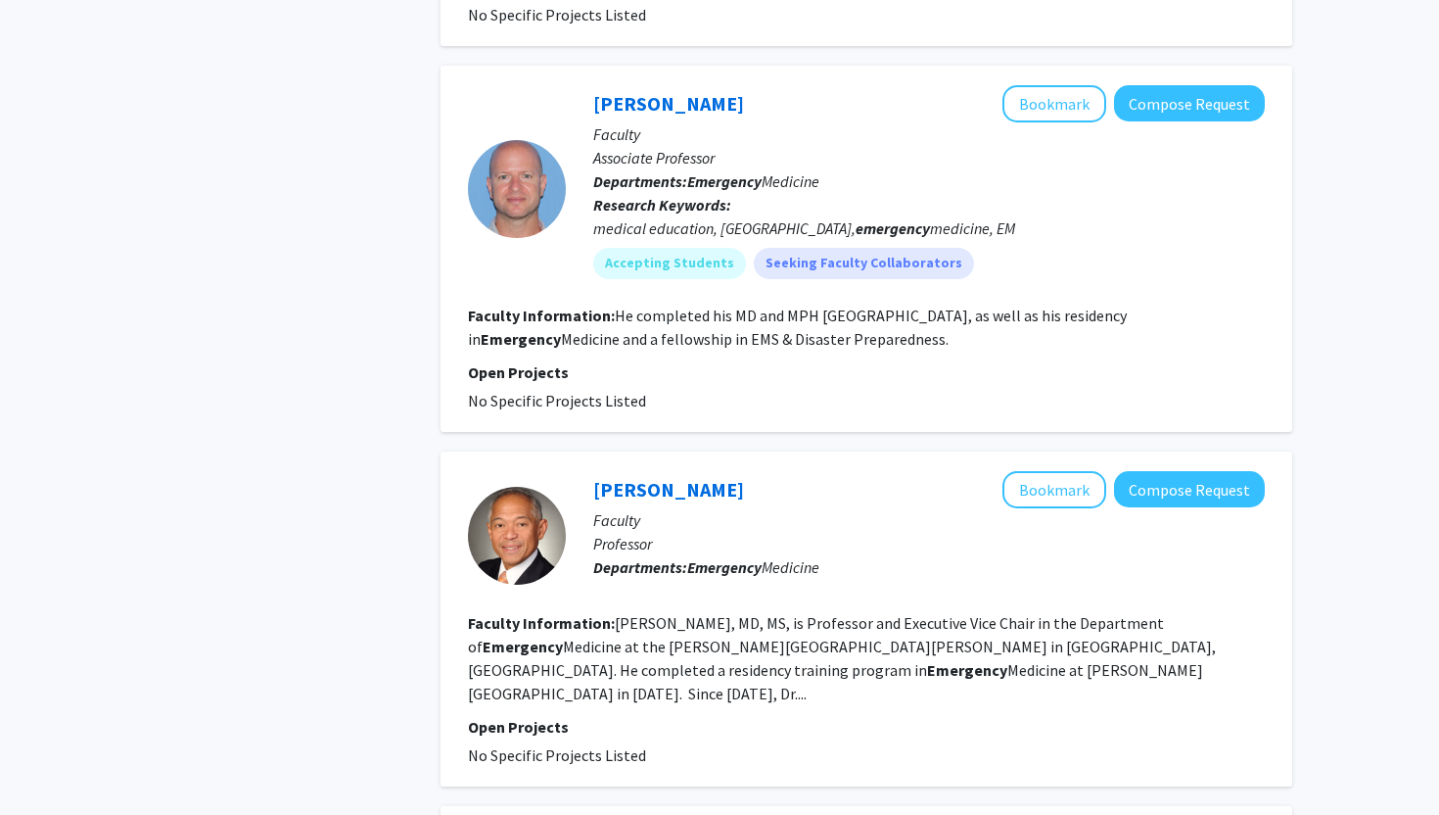
scroll to position [1969, 0]
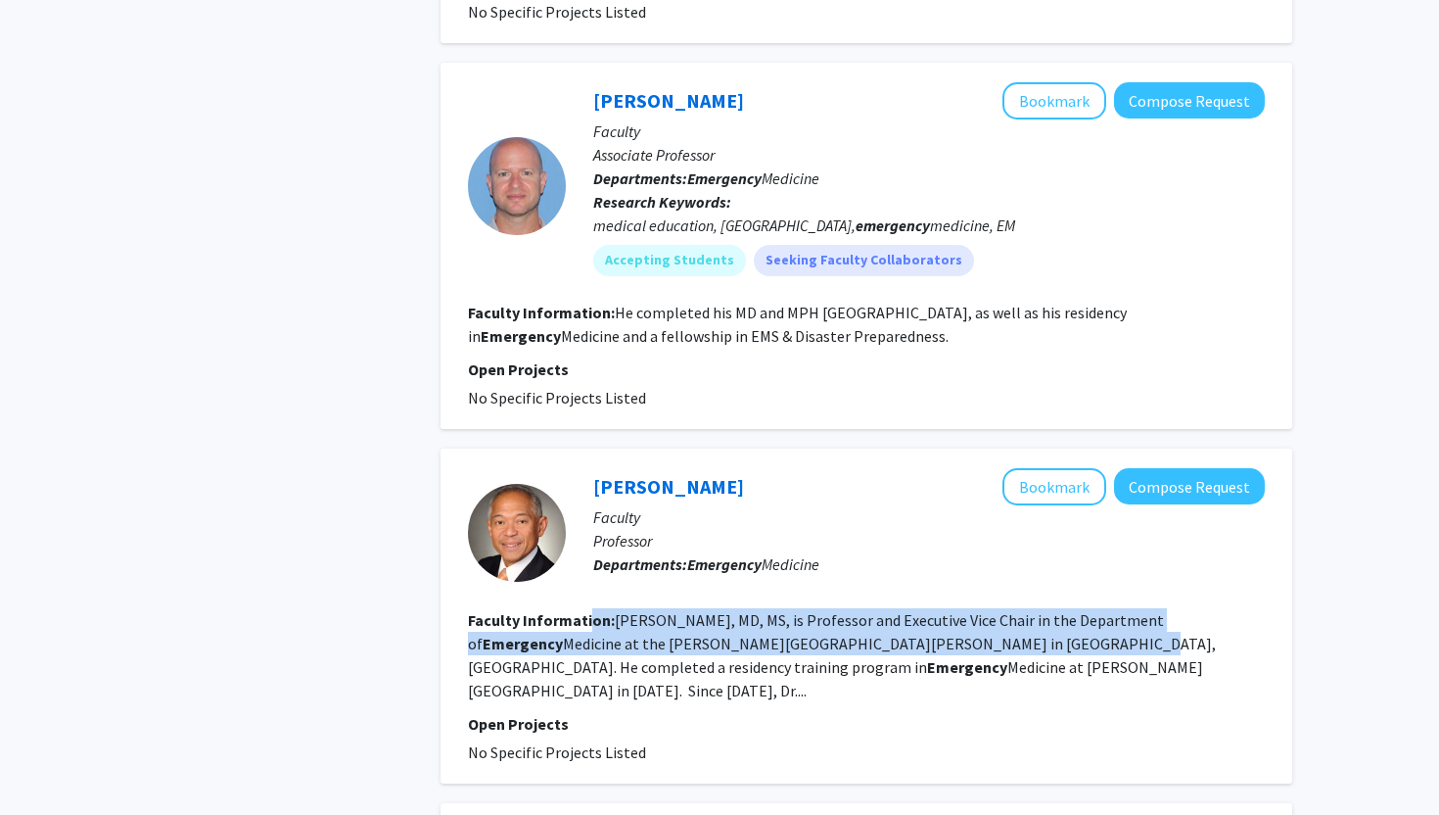
drag, startPoint x: 588, startPoint y: 601, endPoint x: 935, endPoint y: 626, distance: 348.5
click at [935, 626] on section "Faculty Information: [PERSON_NAME], MD, [GEOGRAPHIC_DATA], is Professor and Exe…" at bounding box center [866, 655] width 797 height 94
click at [935, 626] on fg-read-more "[PERSON_NAME], MD, MS, is Professor and Executive Vice Chair in the Department …" at bounding box center [842, 655] width 748 height 90
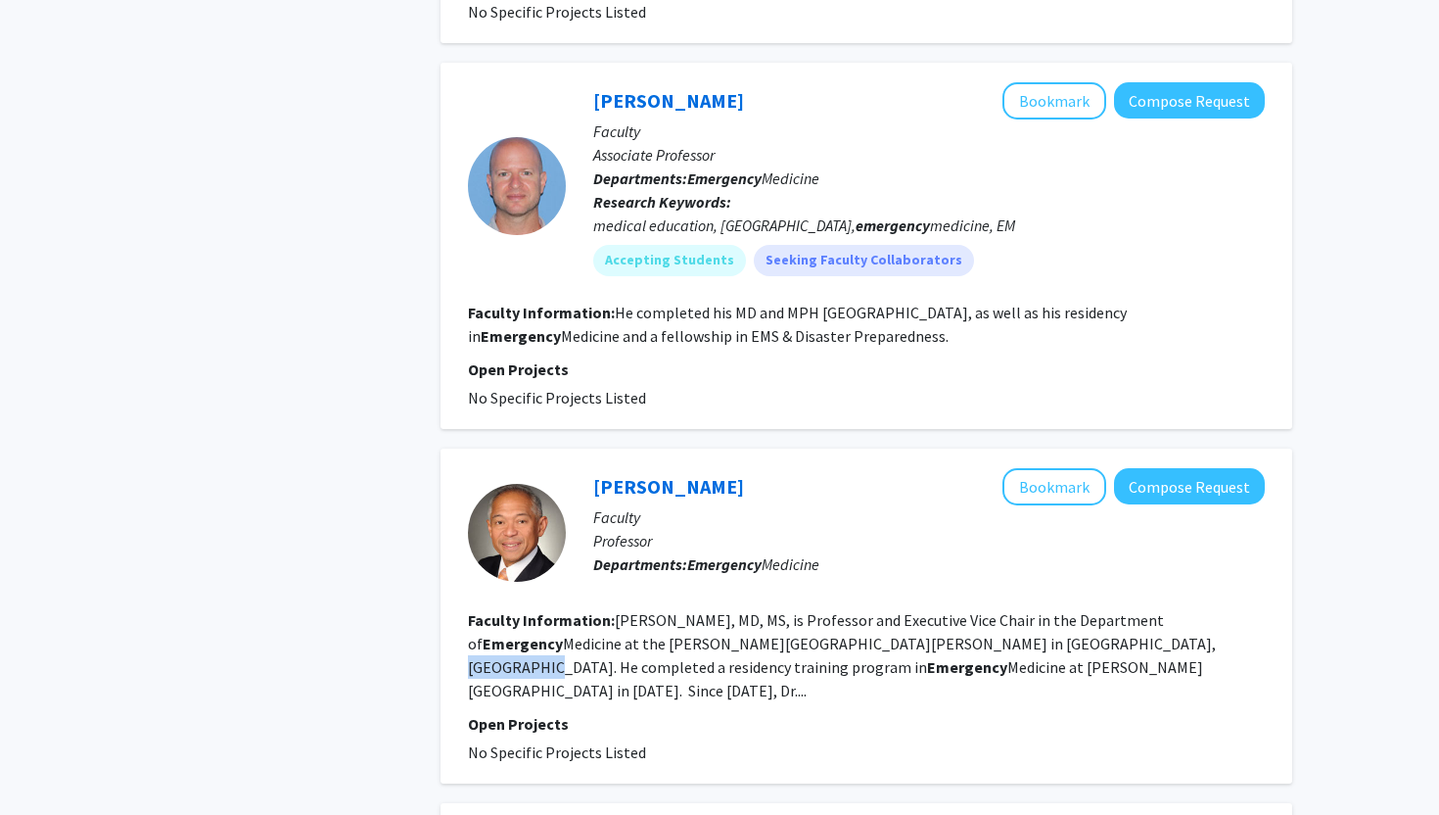
click at [935, 626] on fg-read-more "[PERSON_NAME], MD, MS, is Professor and Executive Vice Chair in the Department …" at bounding box center [842, 655] width 748 height 90
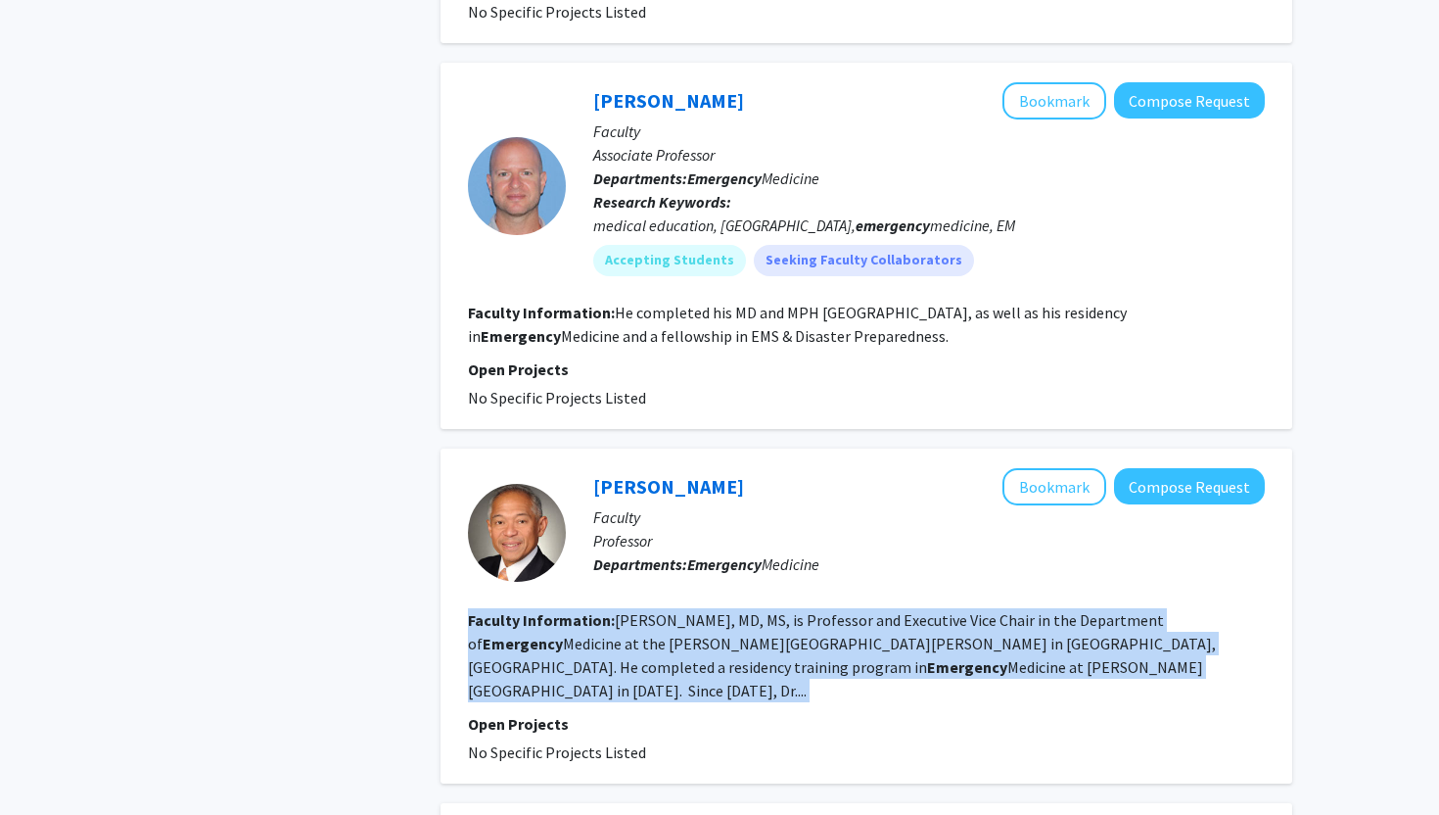
click at [935, 626] on fg-read-more "[PERSON_NAME], MD, MS, is Professor and Executive Vice Chair in the Department …" at bounding box center [842, 655] width 748 height 90
click at [811, 582] on fg-search-faculty "[PERSON_NAME] Bookmark Compose Request Faculty Professor Departments: Emergency…" at bounding box center [866, 616] width 797 height 296
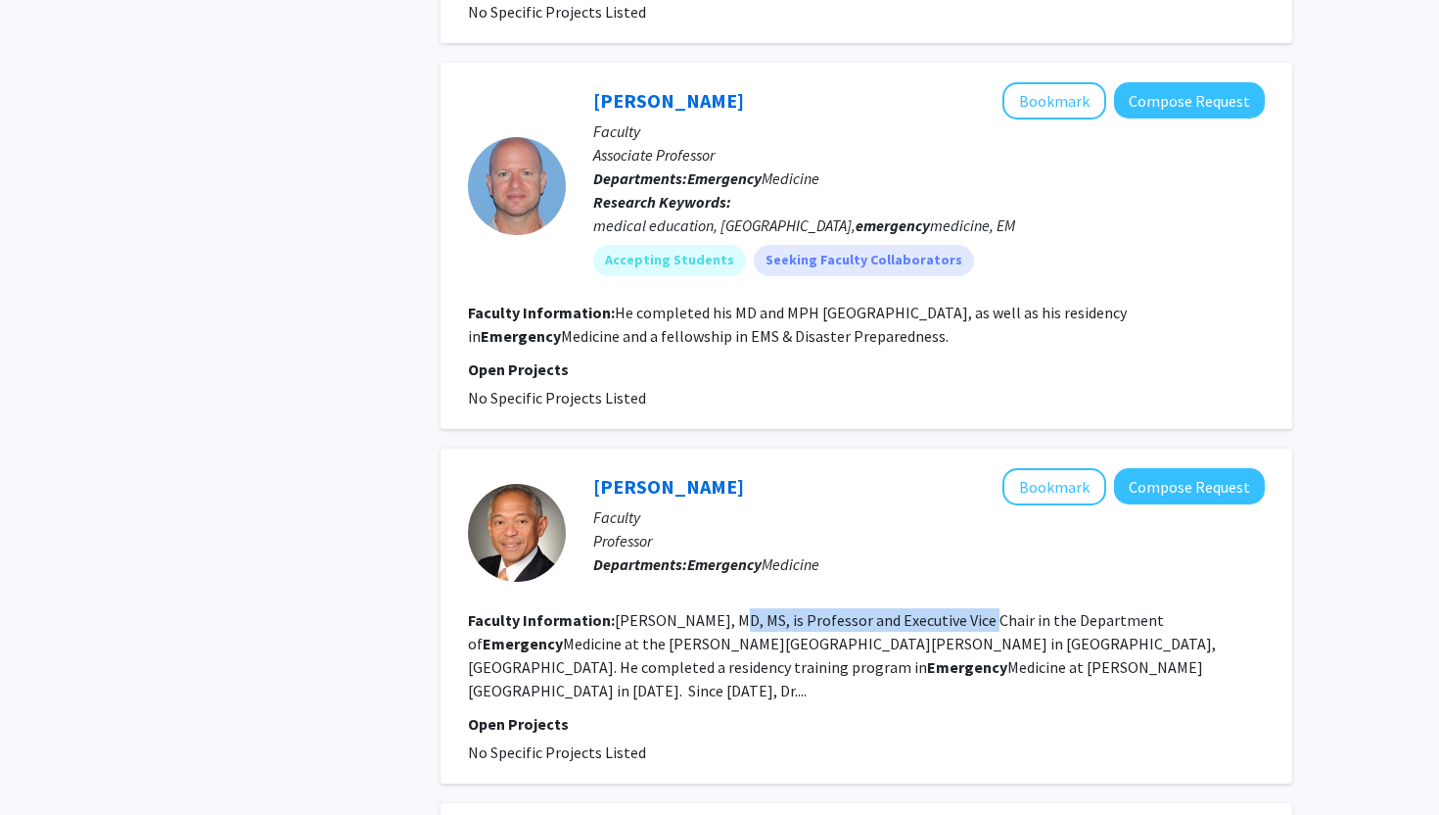
drag, startPoint x: 716, startPoint y: 596, endPoint x: 986, endPoint y: 600, distance: 270.3
click at [986, 610] on fg-read-more "[PERSON_NAME], MD, MS, is Professor and Executive Vice Chair in the Department …" at bounding box center [842, 655] width 748 height 90
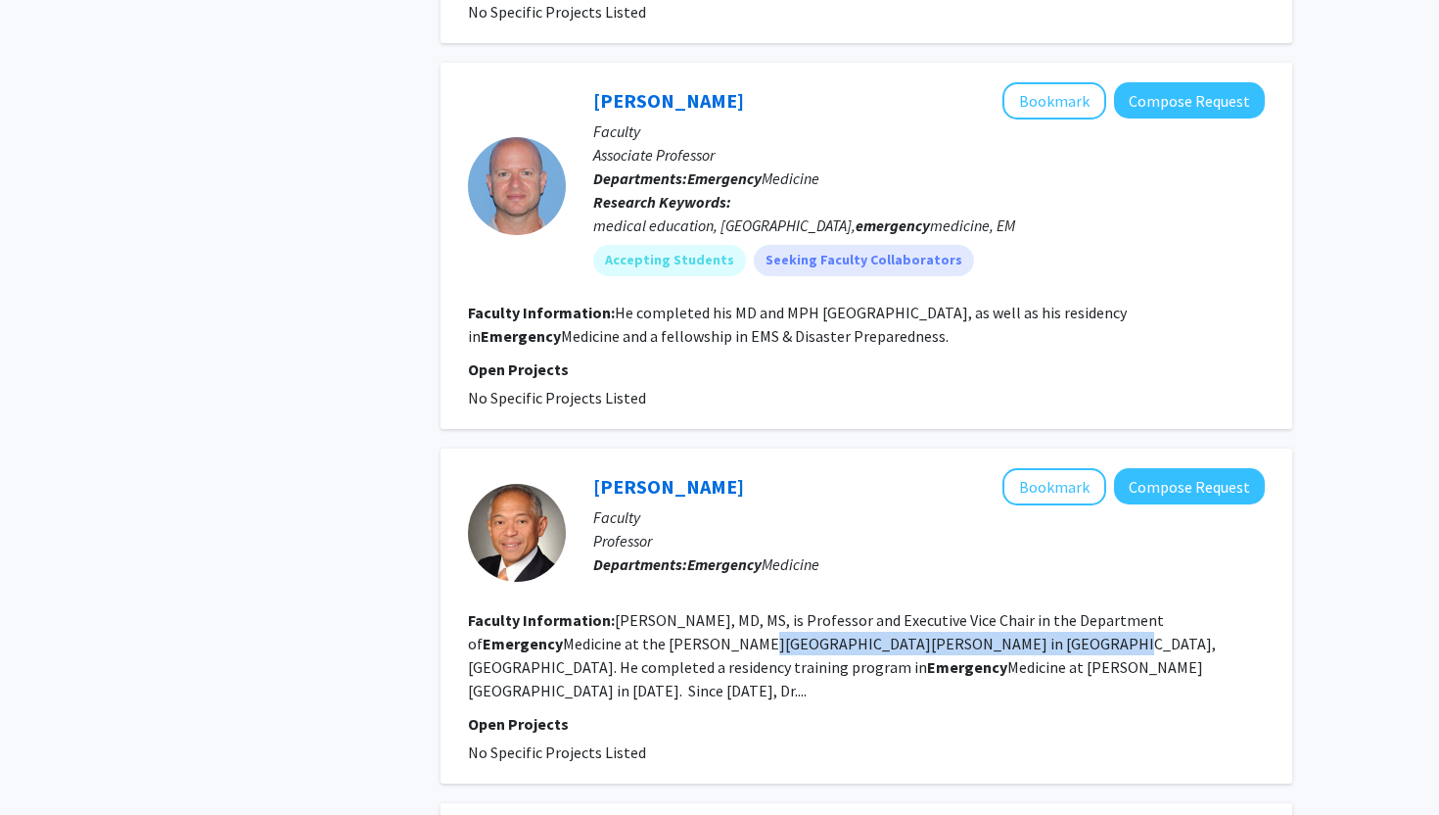
drag, startPoint x: 582, startPoint y: 620, endPoint x: 917, endPoint y: 620, distance: 334.9
click at [915, 620] on fg-read-more "[PERSON_NAME], MD, MS, is Professor and Executive Vice Chair in the Department …" at bounding box center [842, 655] width 748 height 90
click at [917, 620] on fg-read-more "[PERSON_NAME], MD, MS, is Professor and Executive Vice Chair in the Department …" at bounding box center [842, 655] width 748 height 90
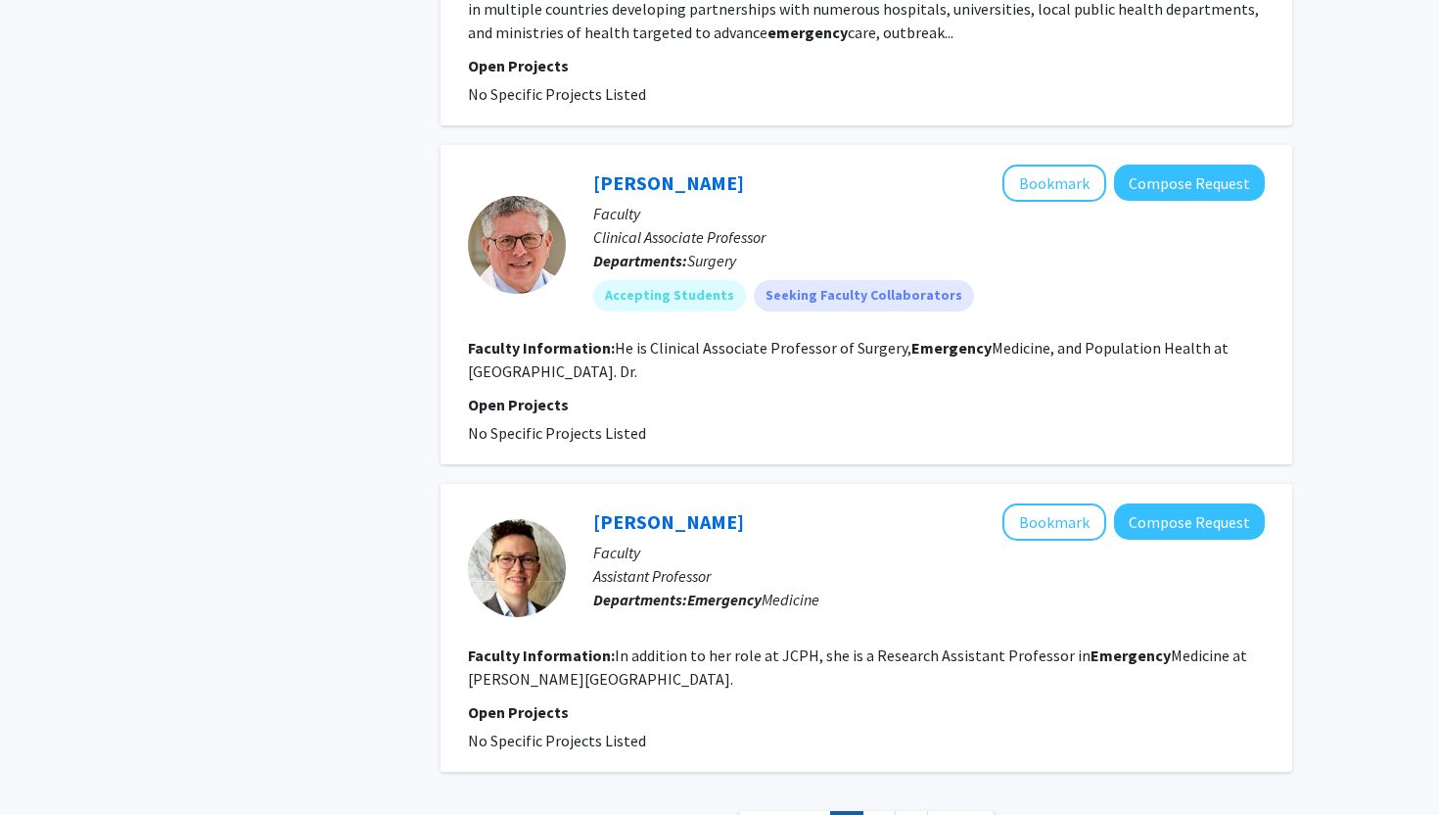
scroll to position [4187, 0]
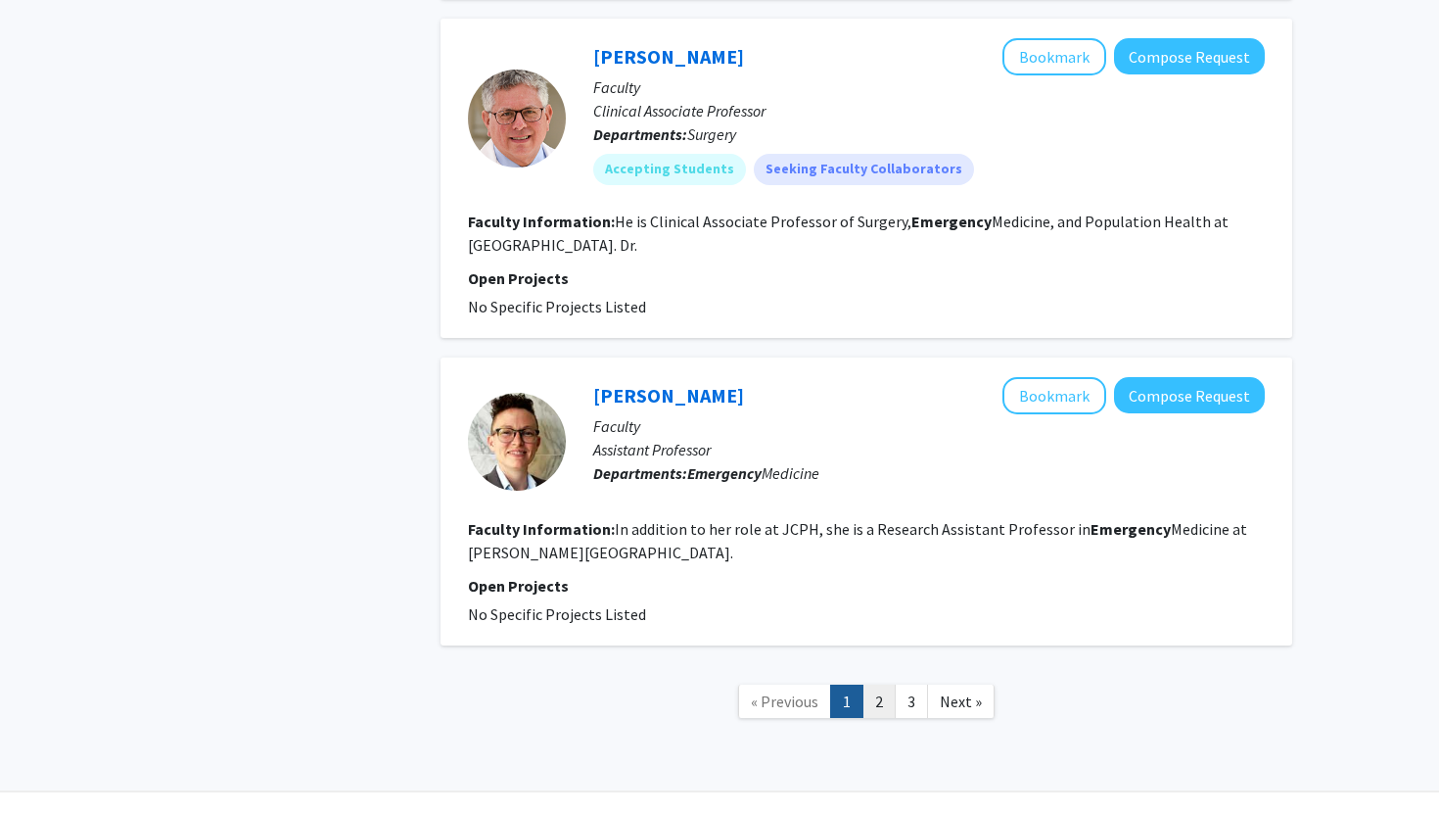
click at [879, 684] on link "2" at bounding box center [879, 701] width 33 height 34
